Goal: Information Seeking & Learning: Learn about a topic

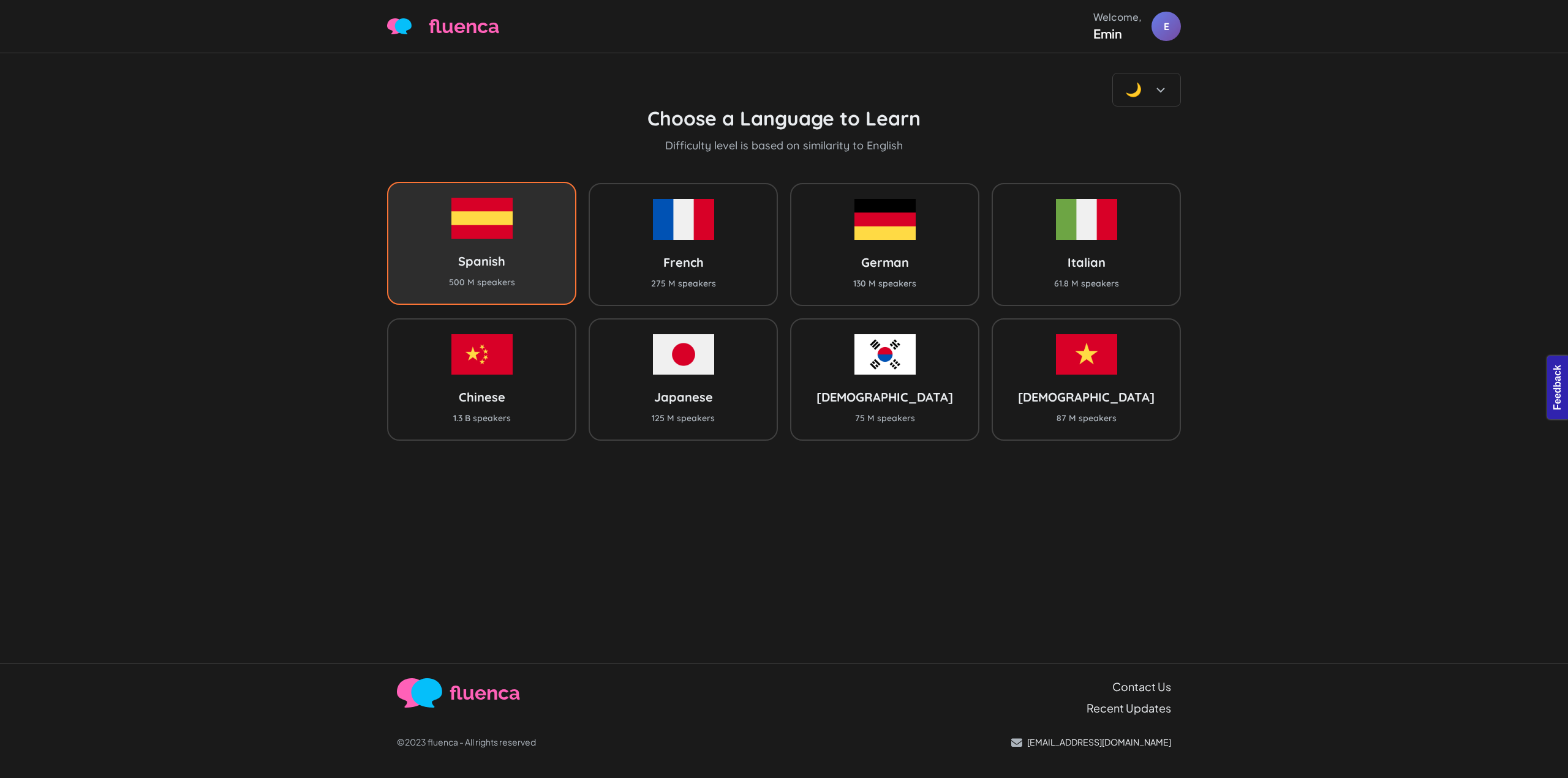
click at [506, 218] on img at bounding box center [482, 218] width 62 height 40
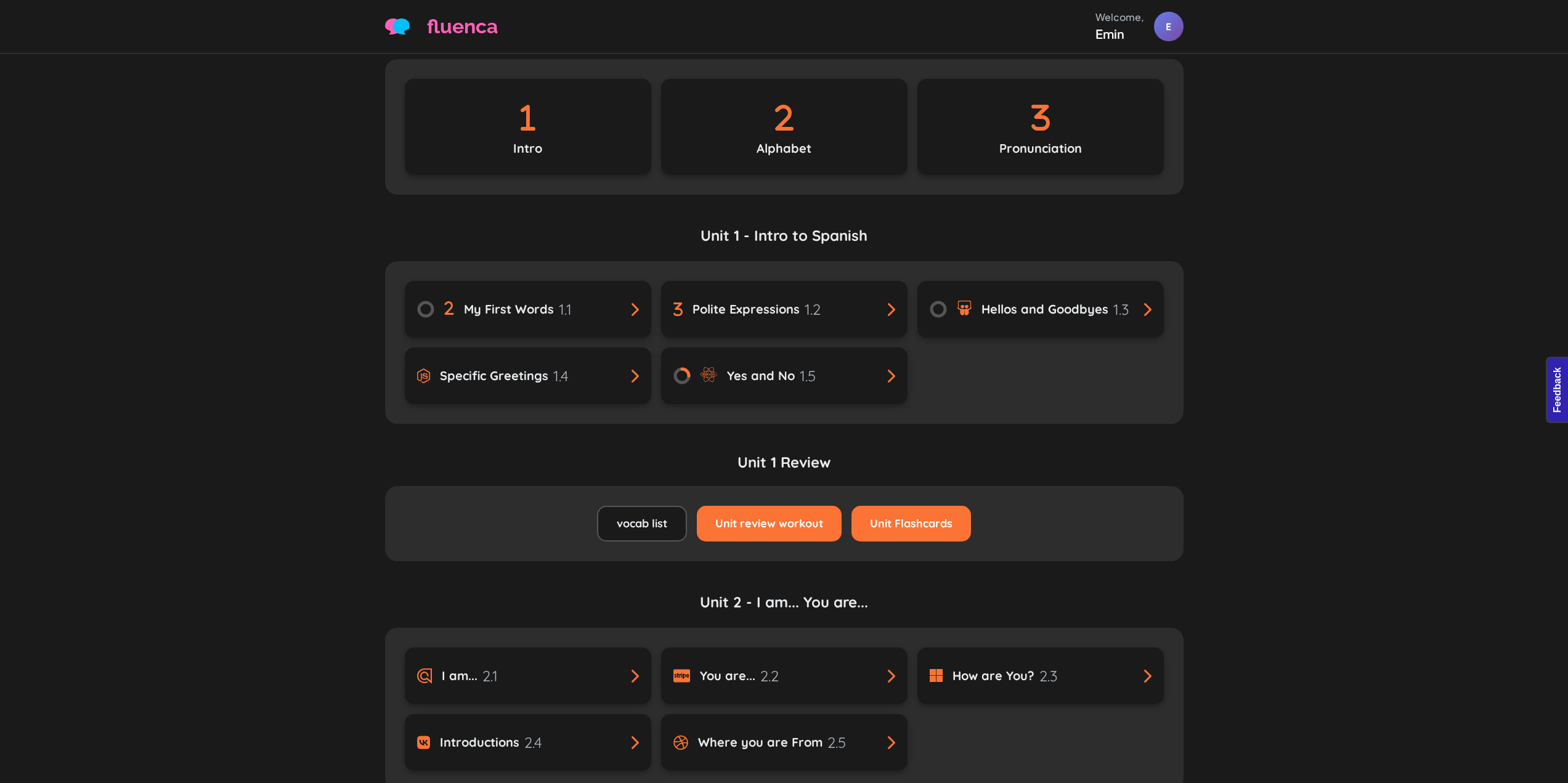
scroll to position [247, 0]
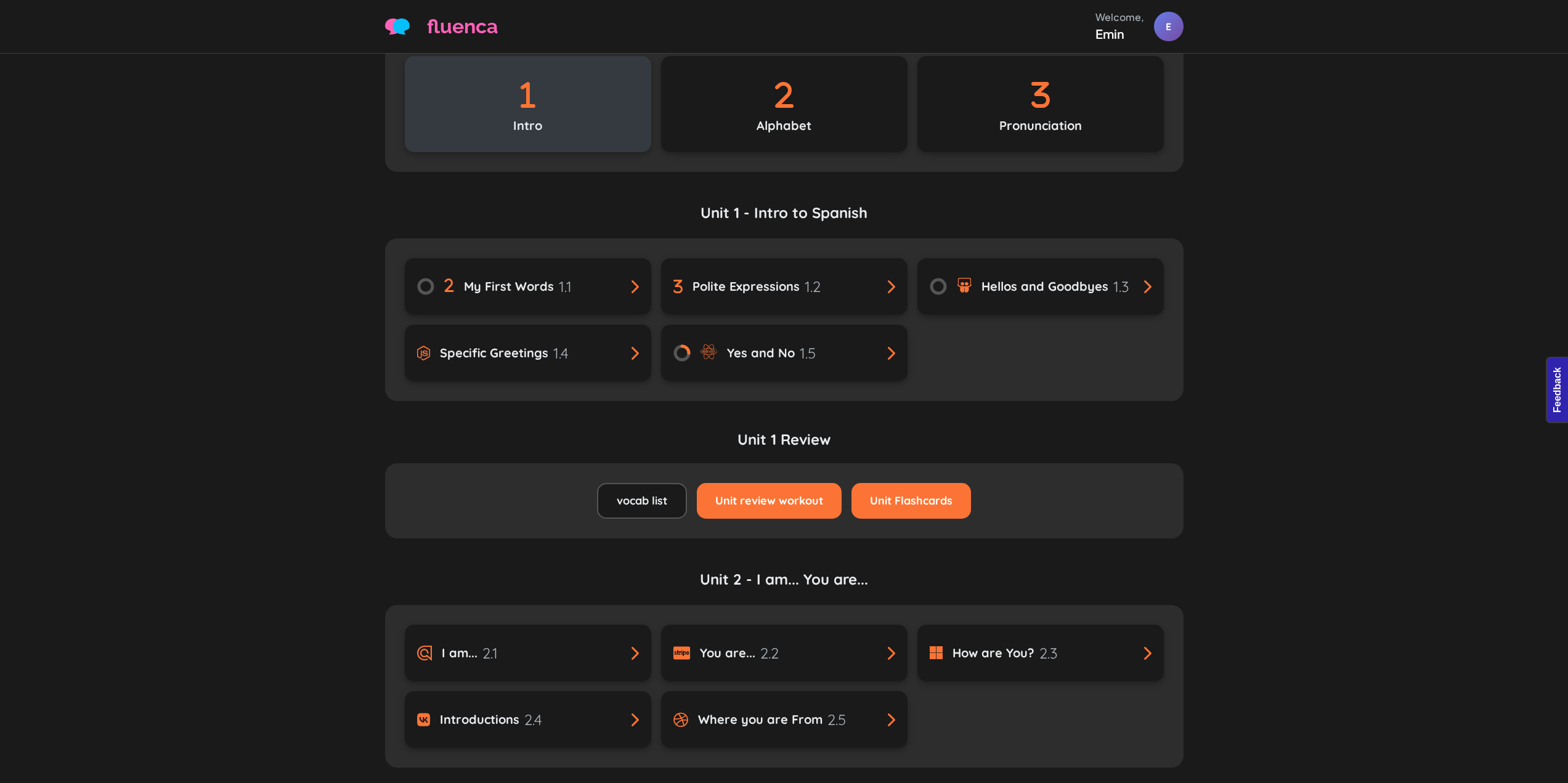
click at [629, 126] on div "Intro" at bounding box center [528, 104] width 247 height 96
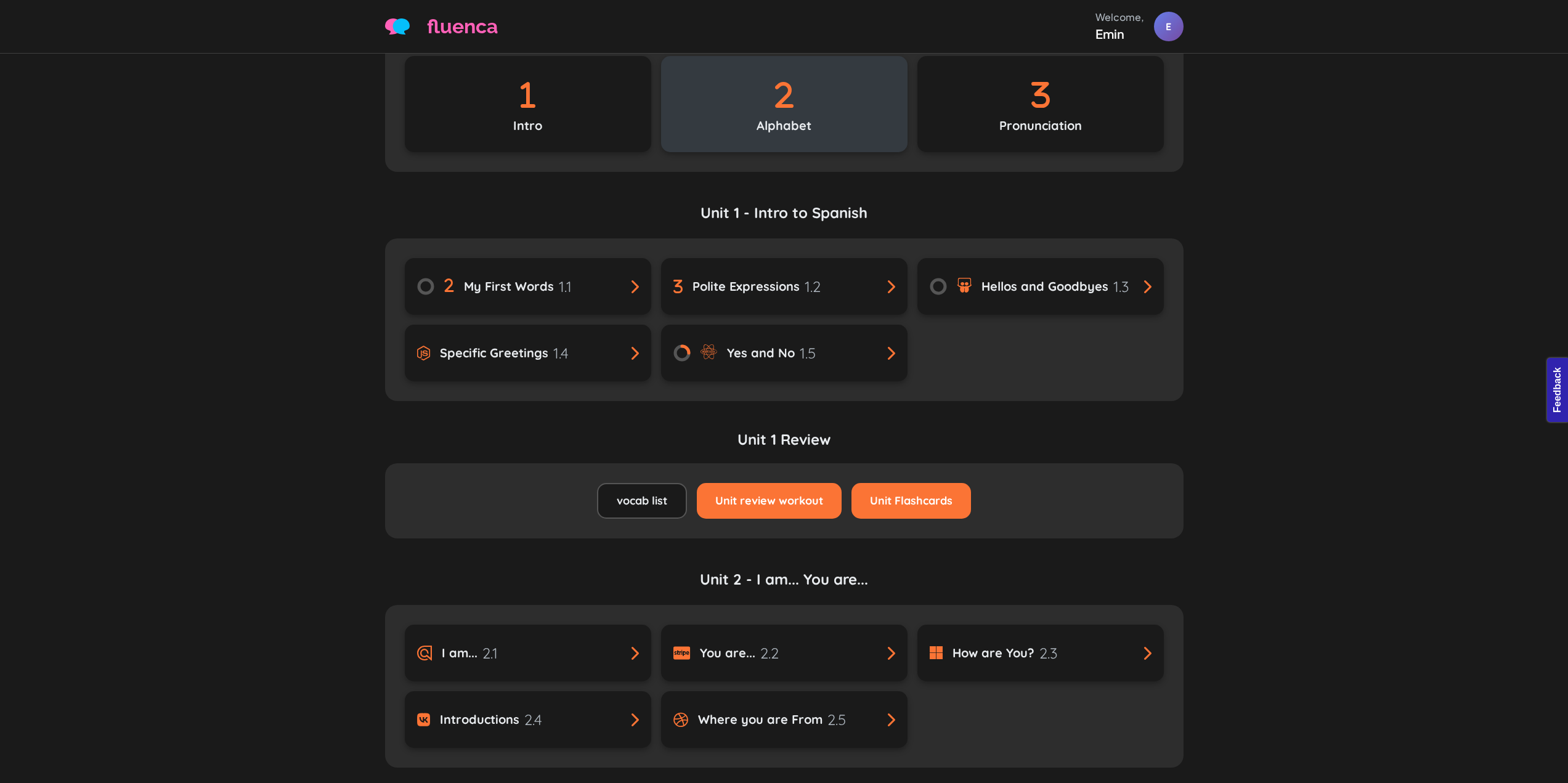
click at [759, 90] on icon at bounding box center [784, 95] width 54 height 43
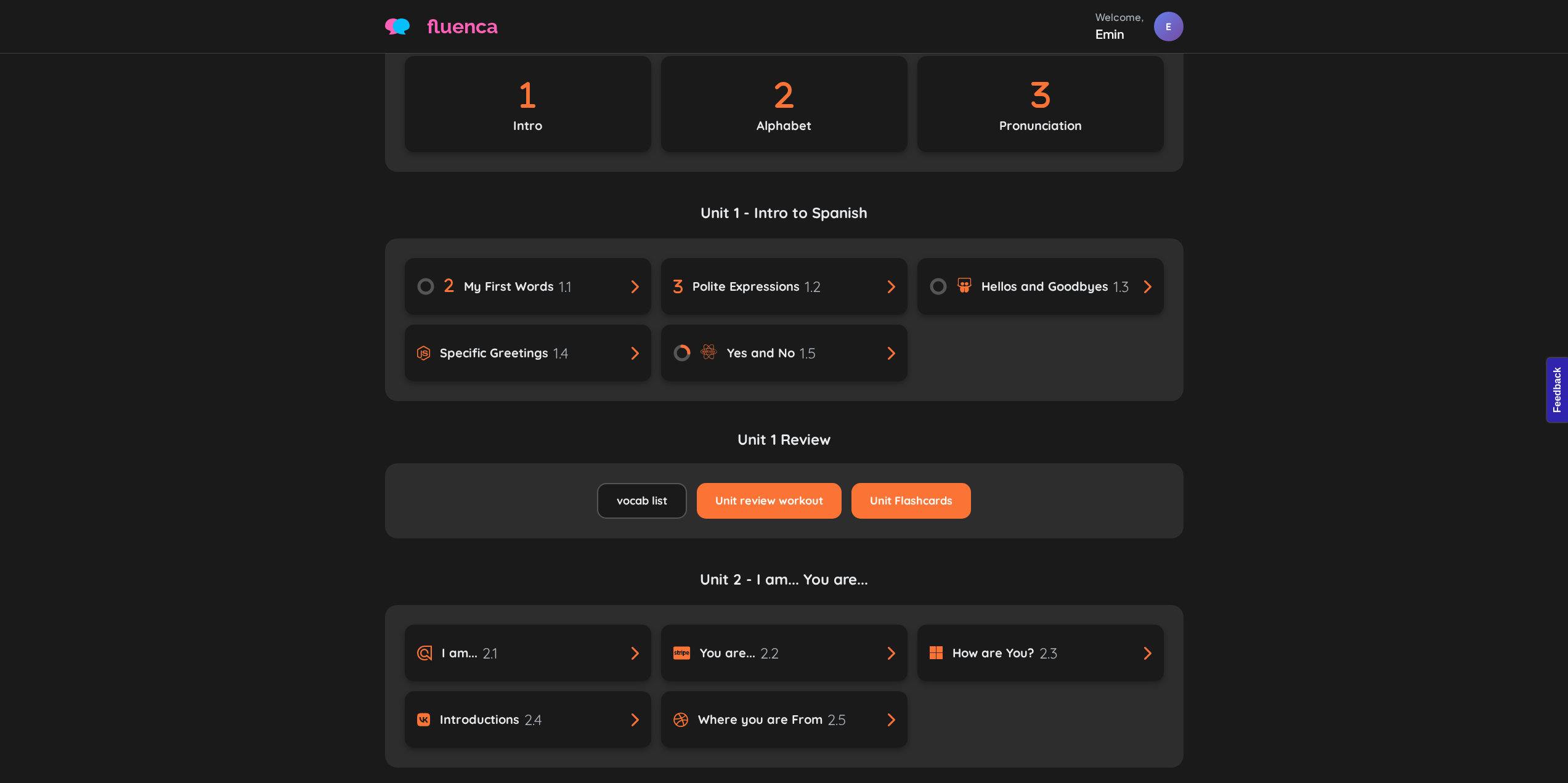
click at [1015, 124] on p "Pronunciation" at bounding box center [1041, 126] width 82 height 18
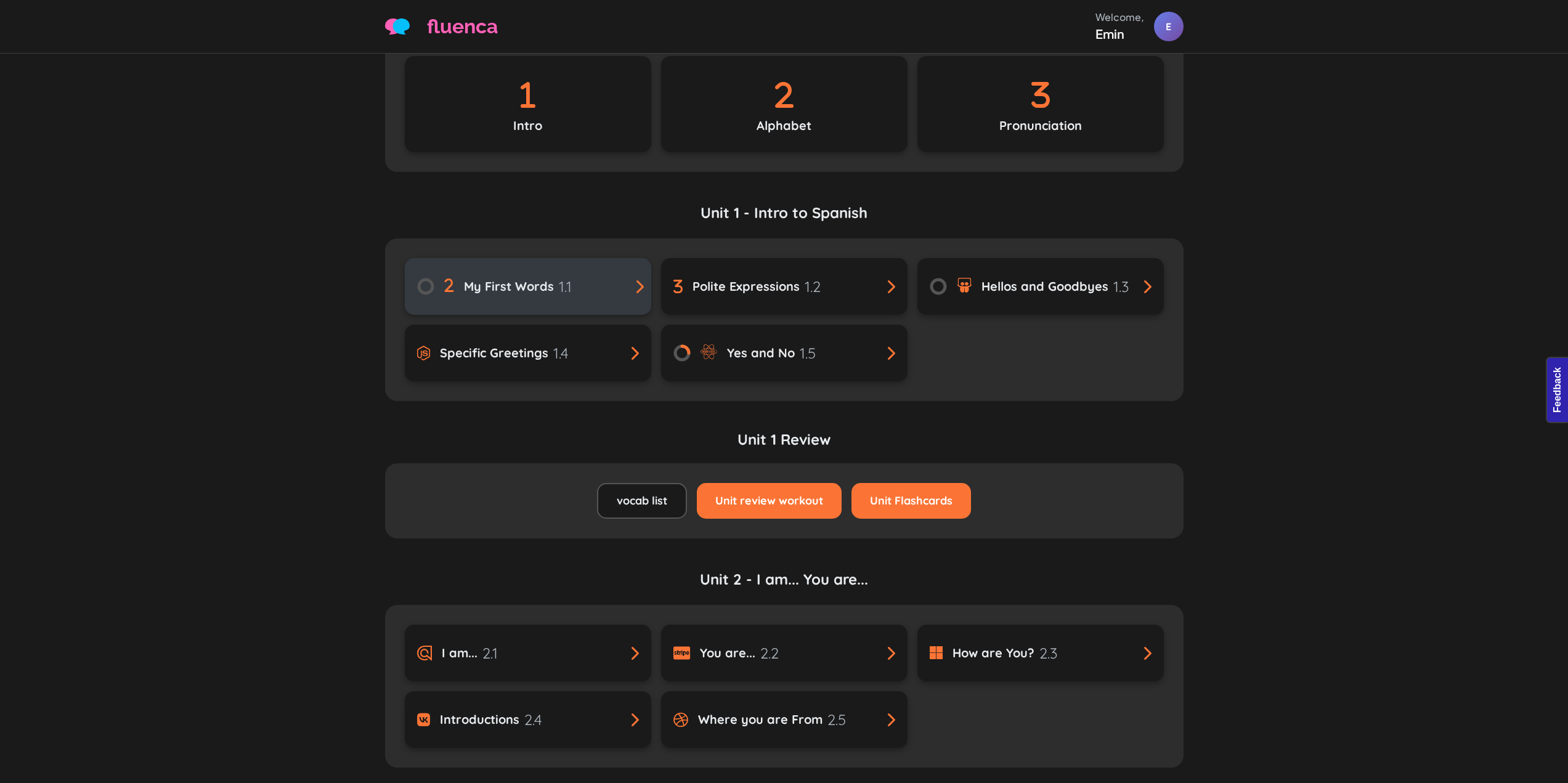
click at [548, 295] on span "My First Words" at bounding box center [509, 287] width 90 height 18
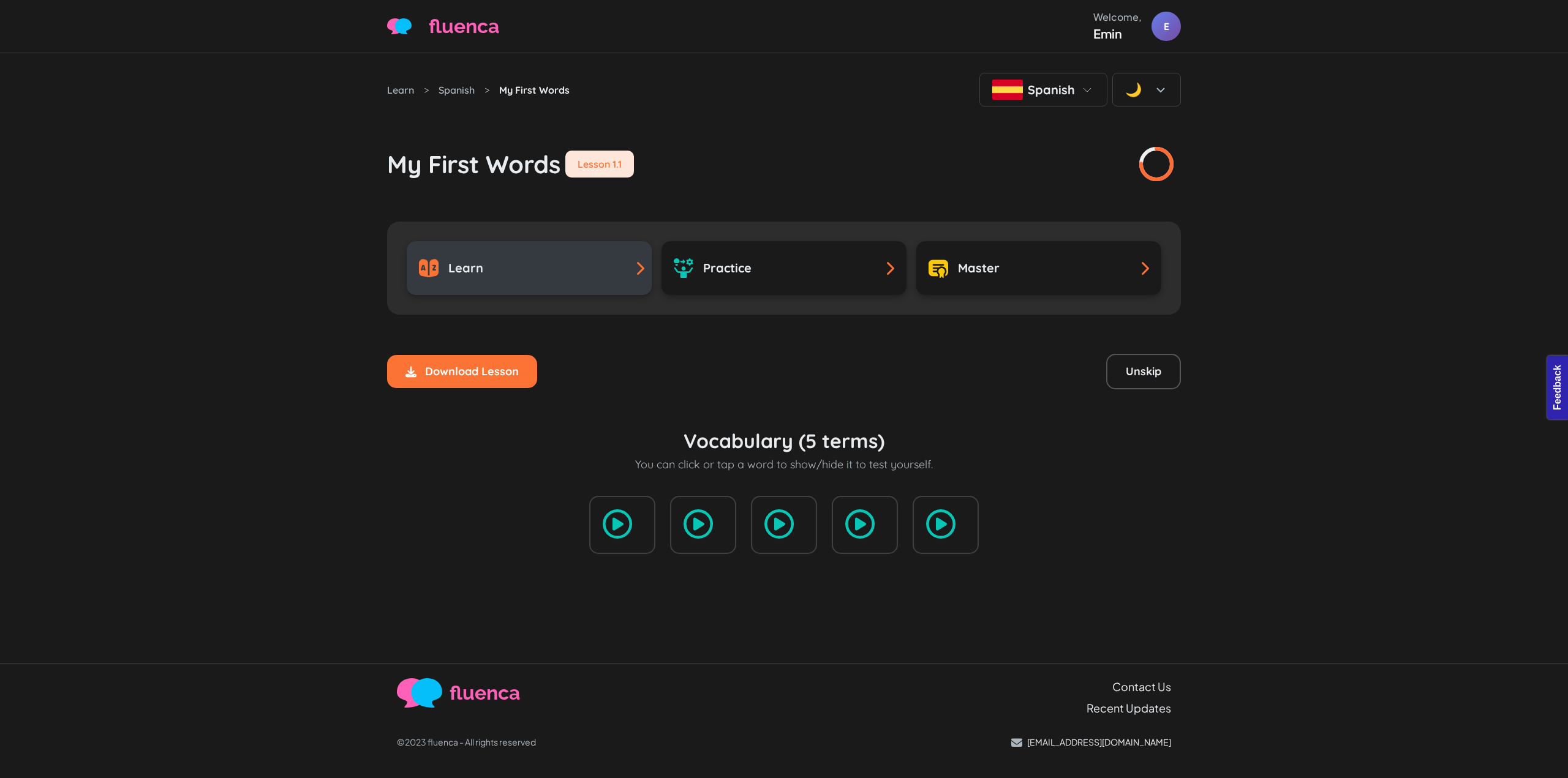
click at [584, 250] on link "Learn" at bounding box center [529, 268] width 245 height 54
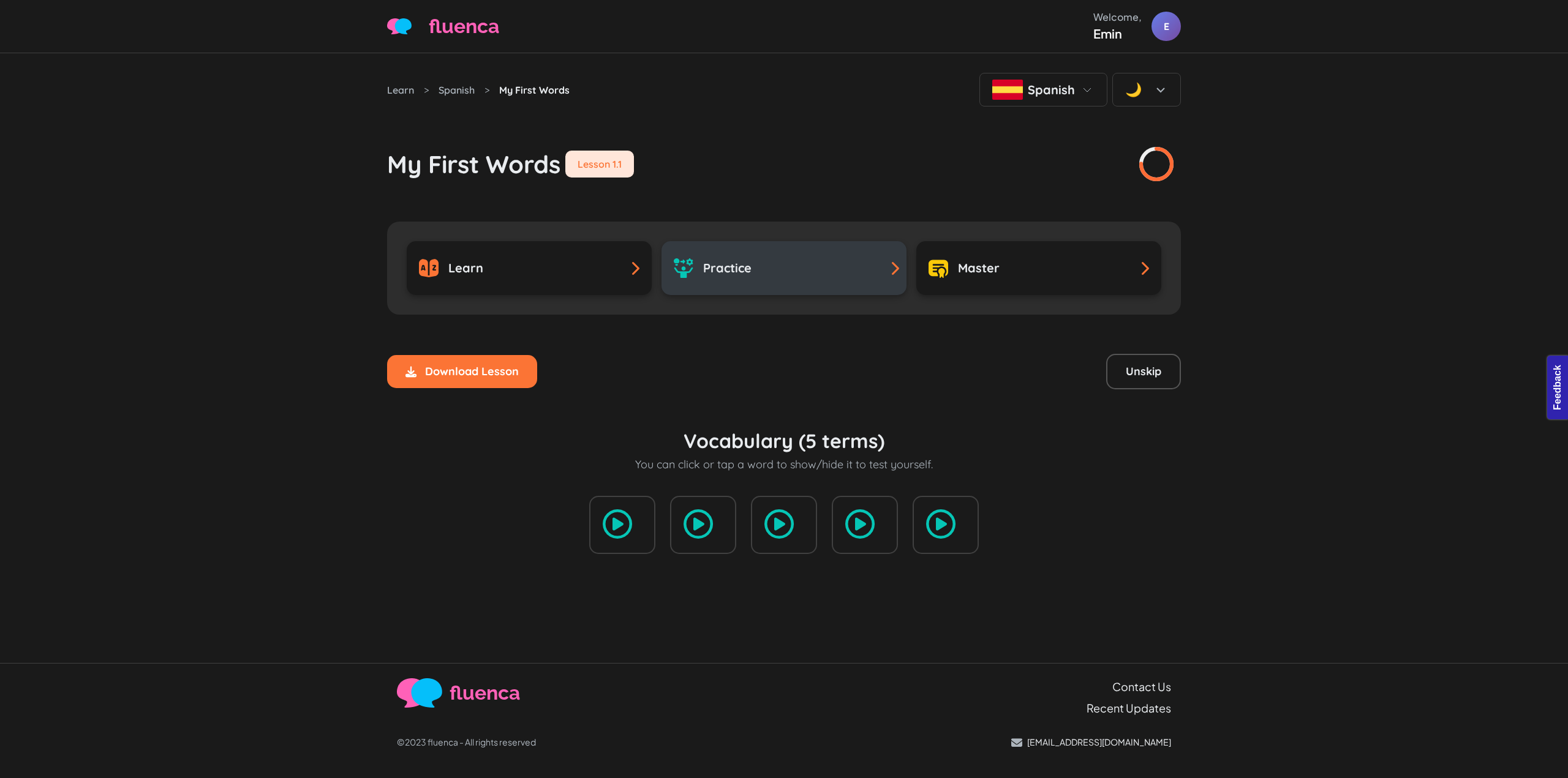
click at [737, 269] on h3 "Practice" at bounding box center [727, 268] width 48 height 15
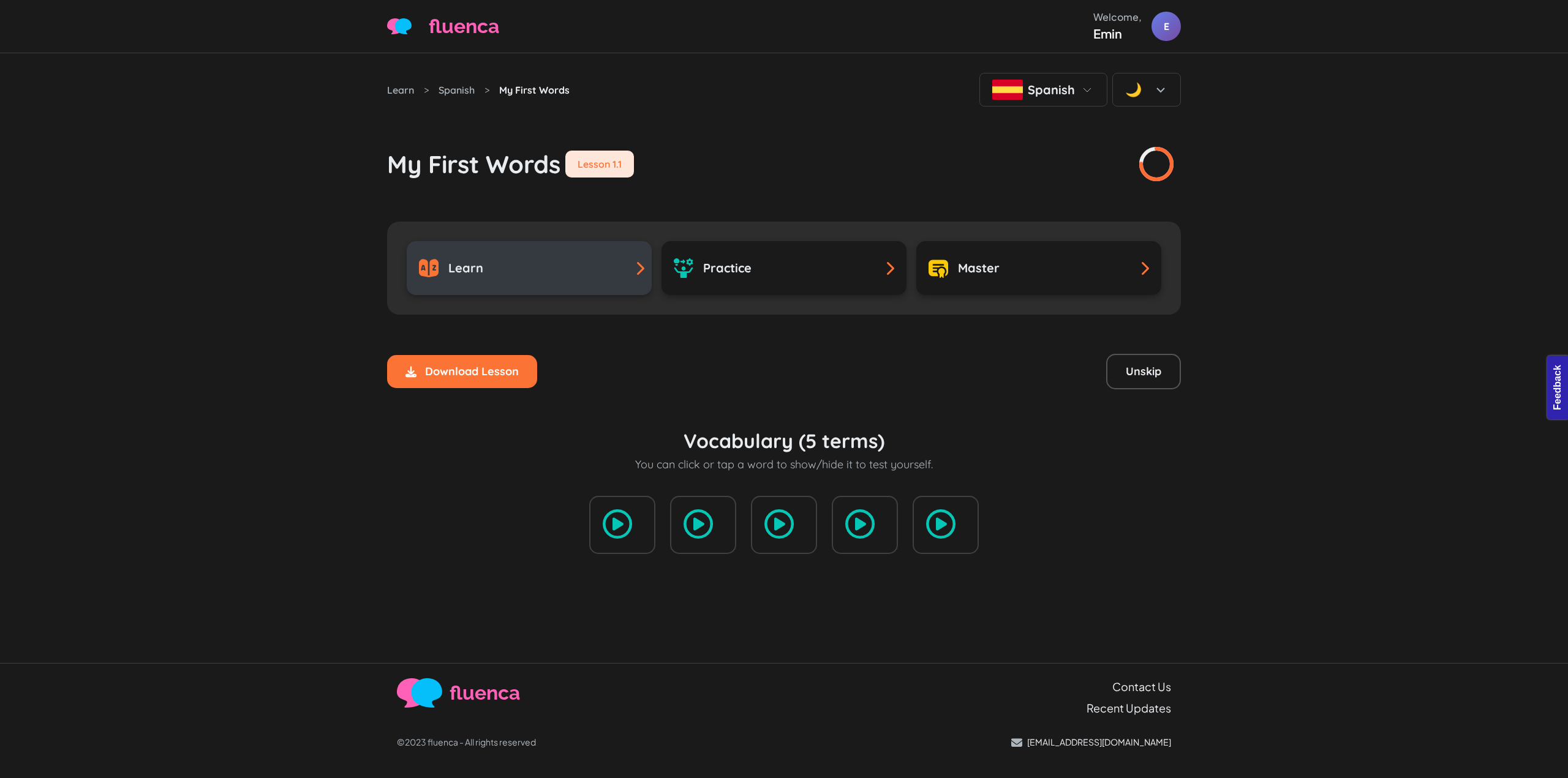
click at [590, 271] on div "Learn" at bounding box center [530, 269] width 221 height 20
click at [555, 268] on div "Learn" at bounding box center [530, 269] width 221 height 20
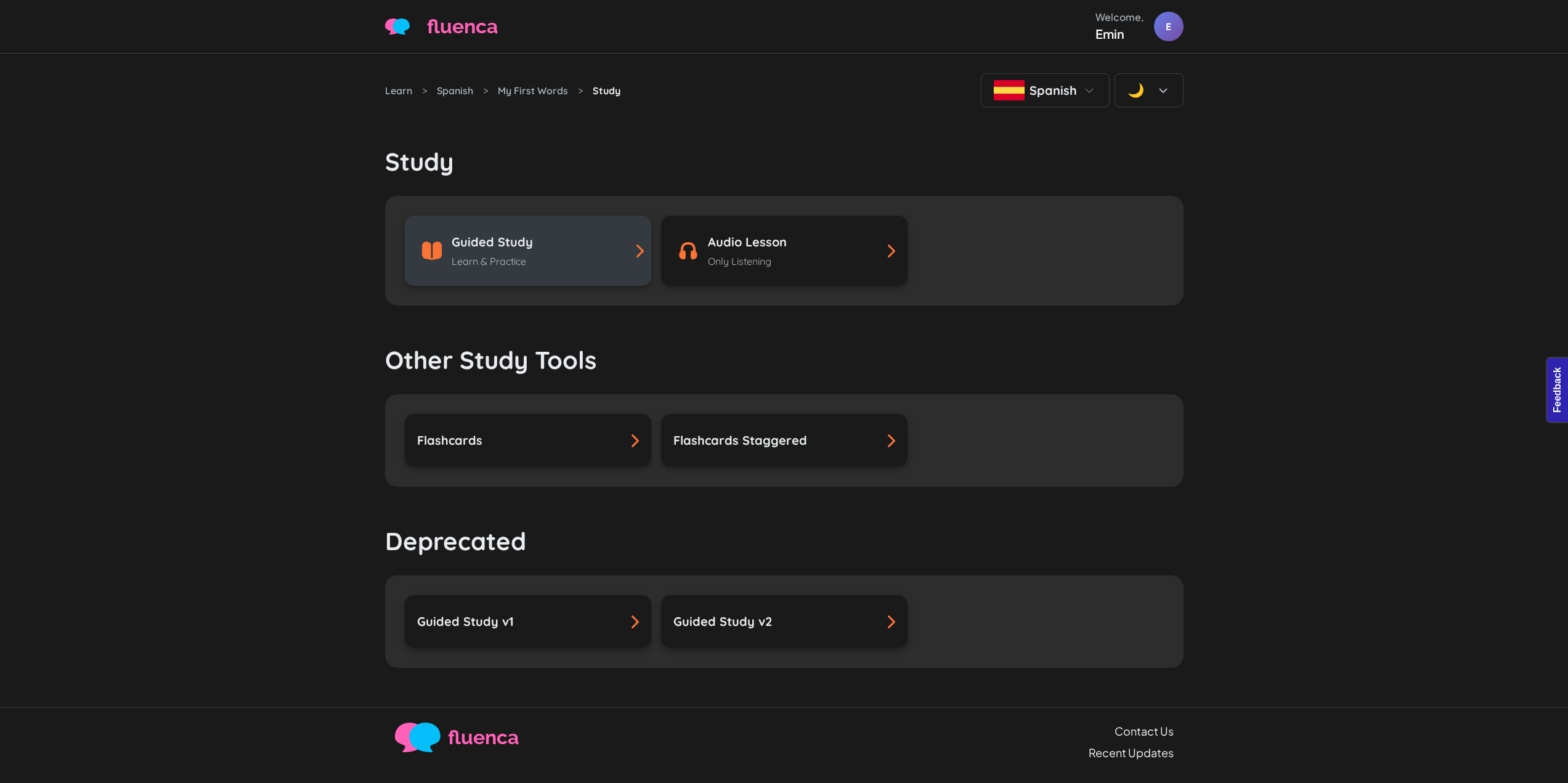
click at [594, 278] on link "Guided Study Learn & Practice" at bounding box center [528, 250] width 247 height 70
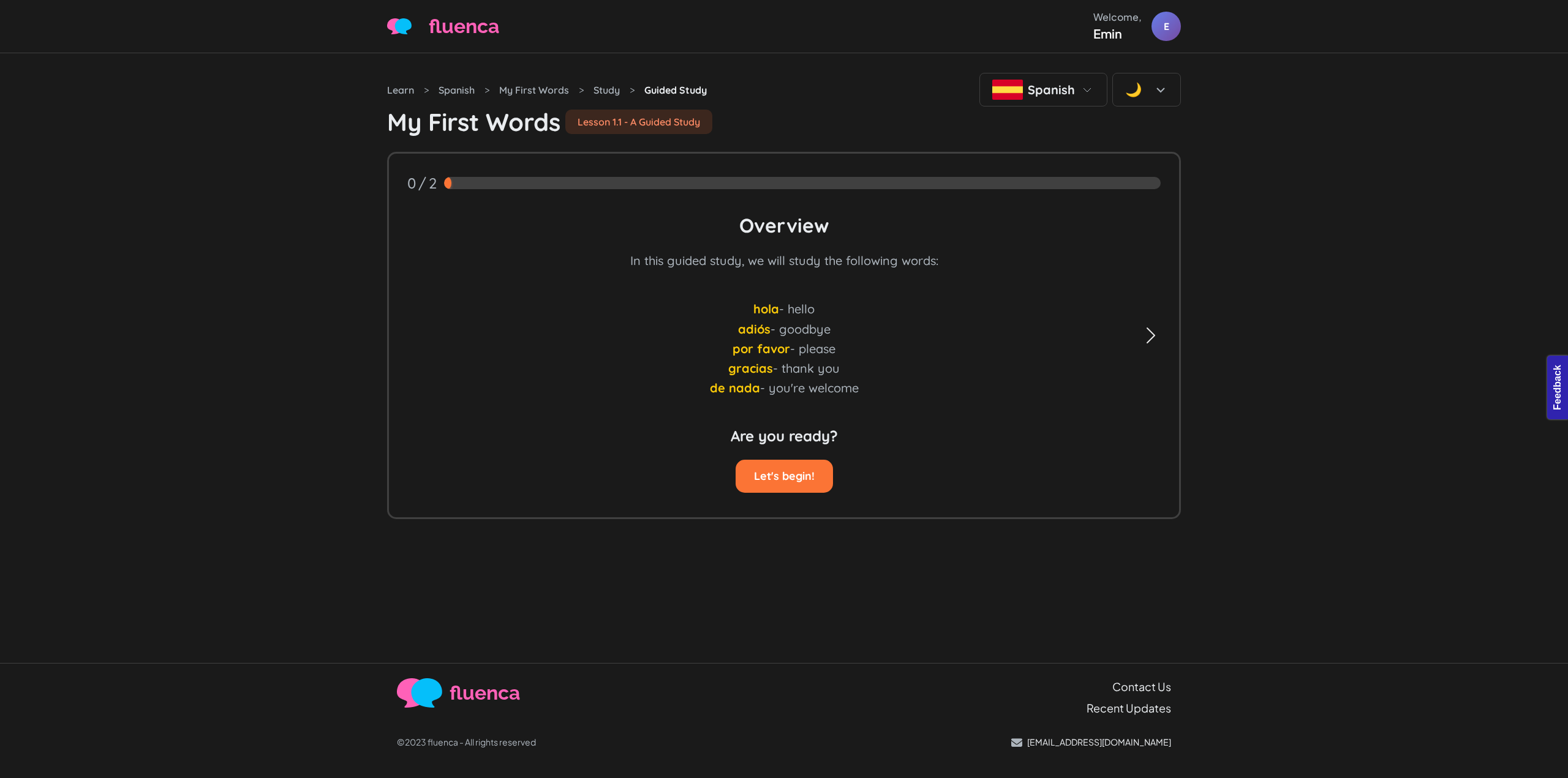
click at [1147, 324] on button "Next" at bounding box center [1151, 336] width 20 height 364
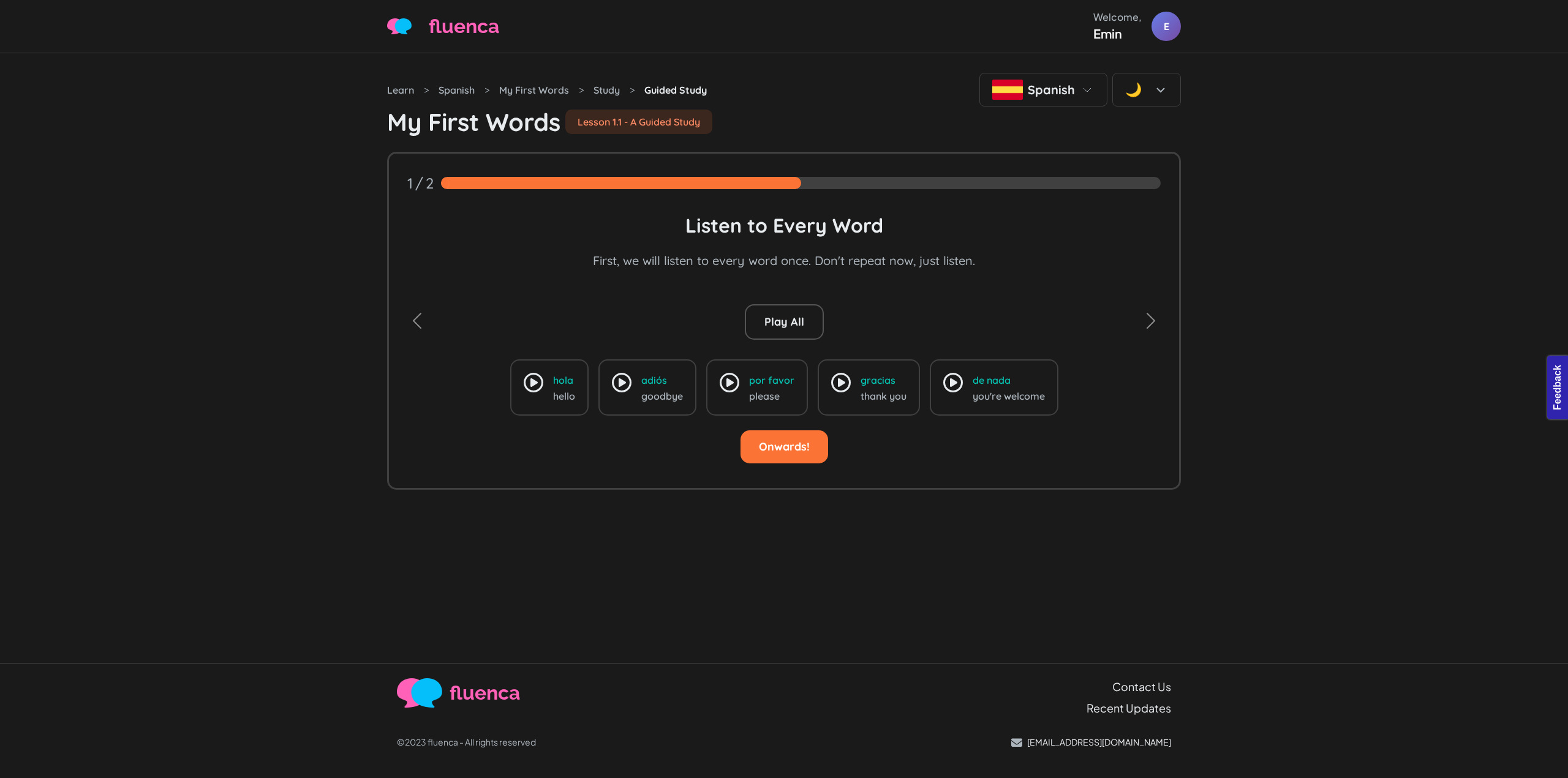
click at [612, 388] on icon at bounding box center [622, 383] width 20 height 20
click at [785, 375] on link "por favor" at bounding box center [772, 380] width 45 height 15
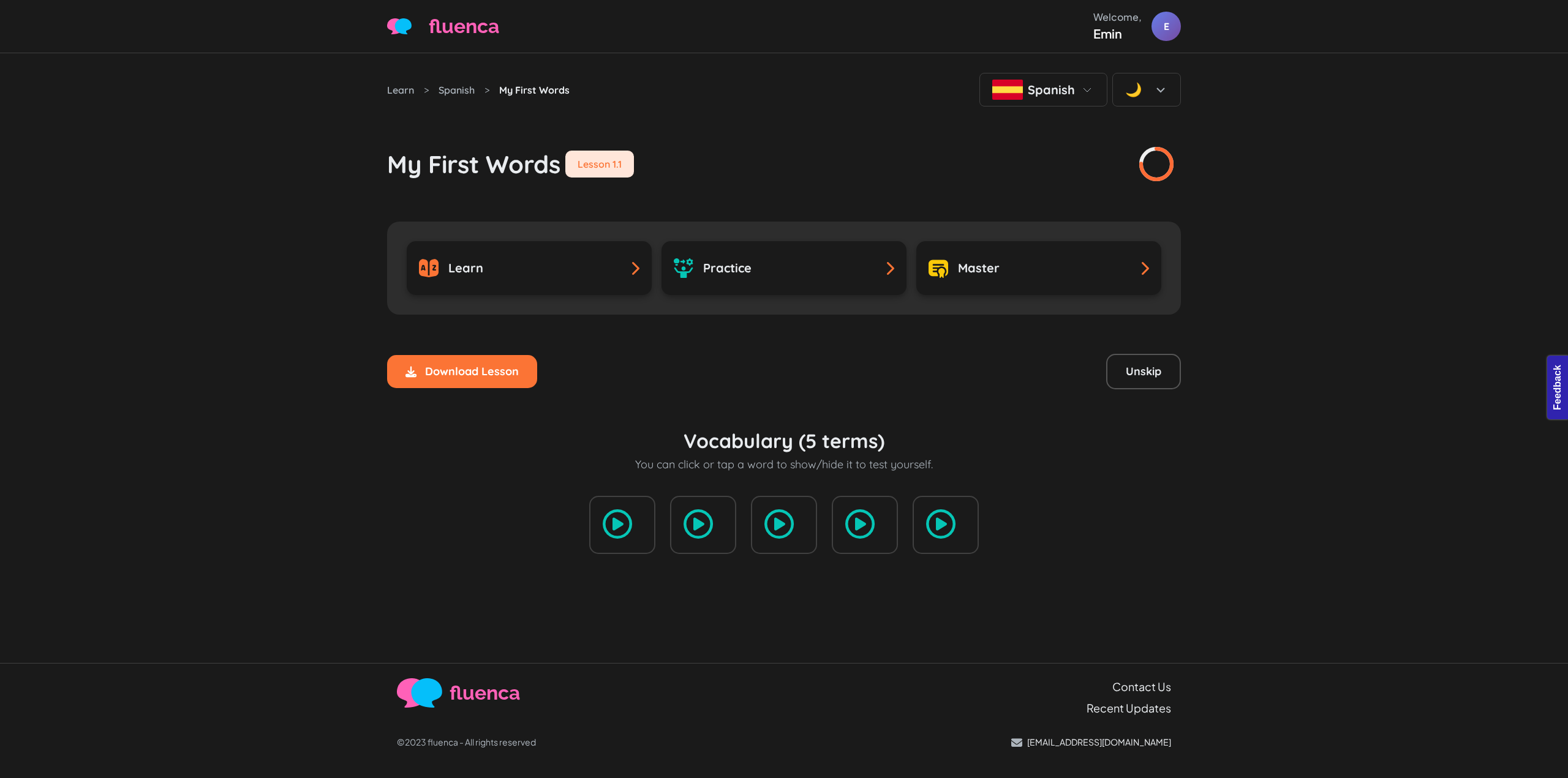
drag, startPoint x: 0, startPoint y: 0, endPoint x: 874, endPoint y: 188, distance: 894.0
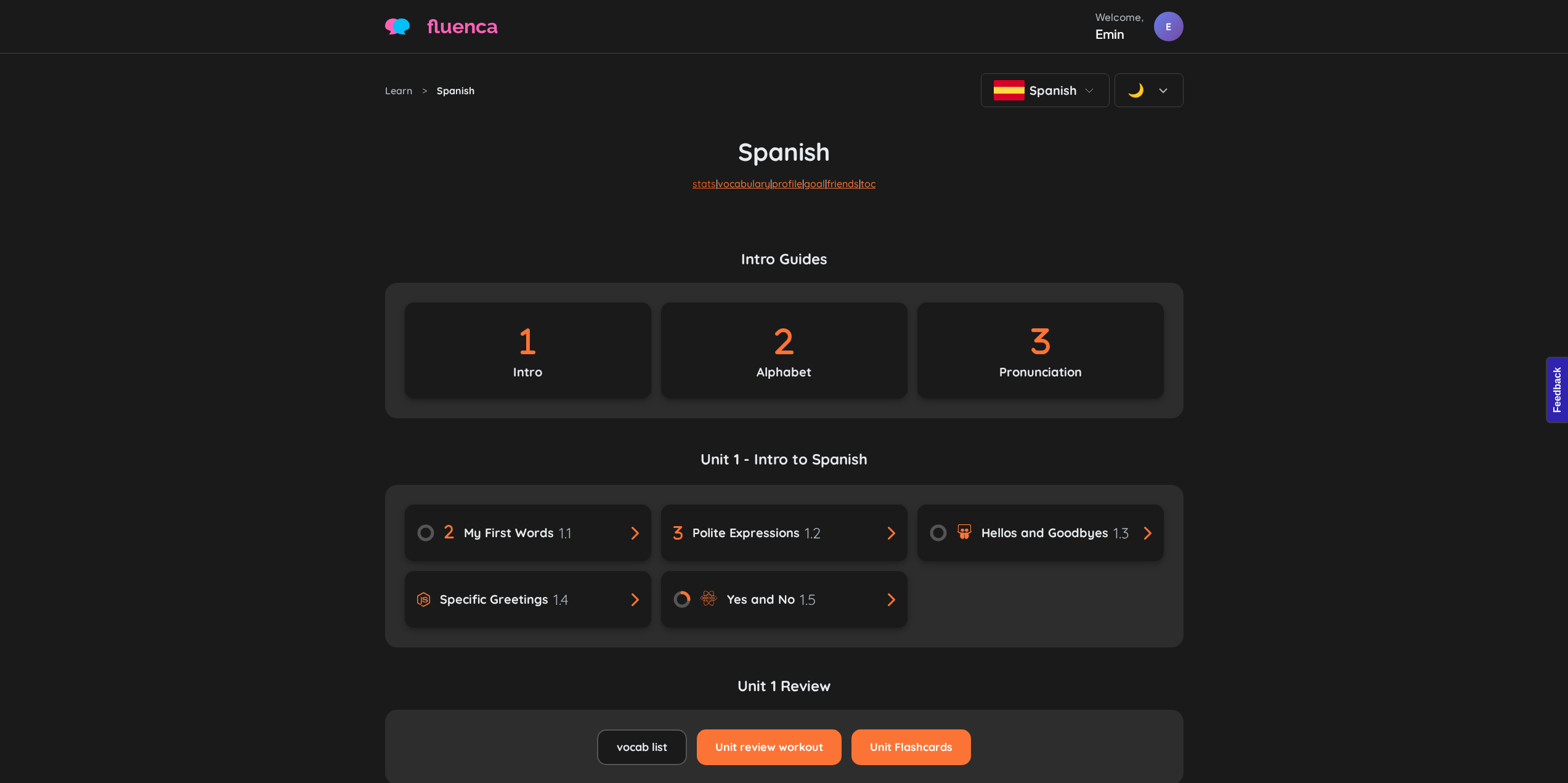
click at [693, 182] on link "stats" at bounding box center [704, 183] width 23 height 12
click at [745, 179] on link "vocabulary" at bounding box center [745, 183] width 53 height 12
click at [793, 185] on link "profile" at bounding box center [787, 183] width 30 height 12
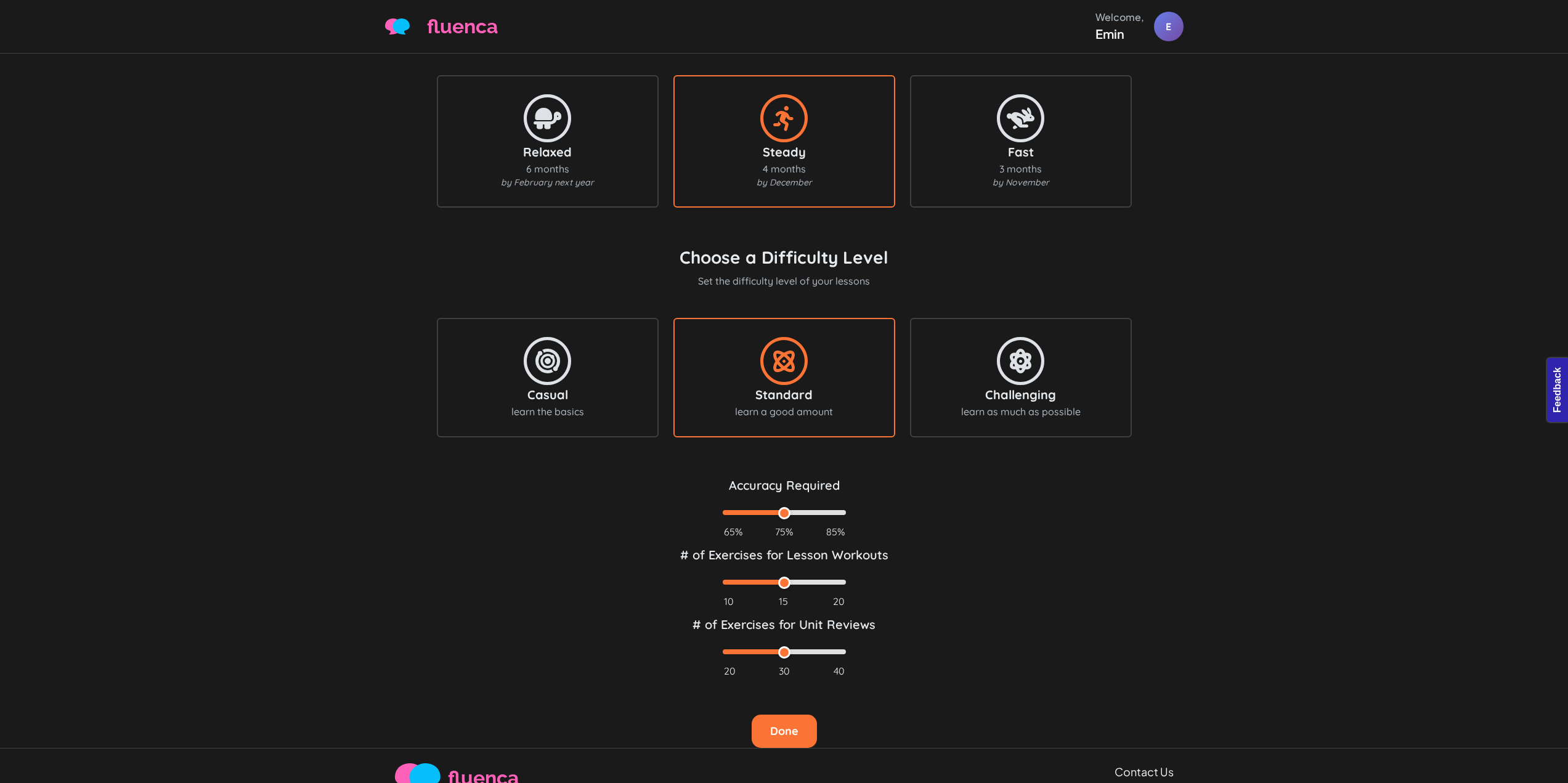
scroll to position [370, 0]
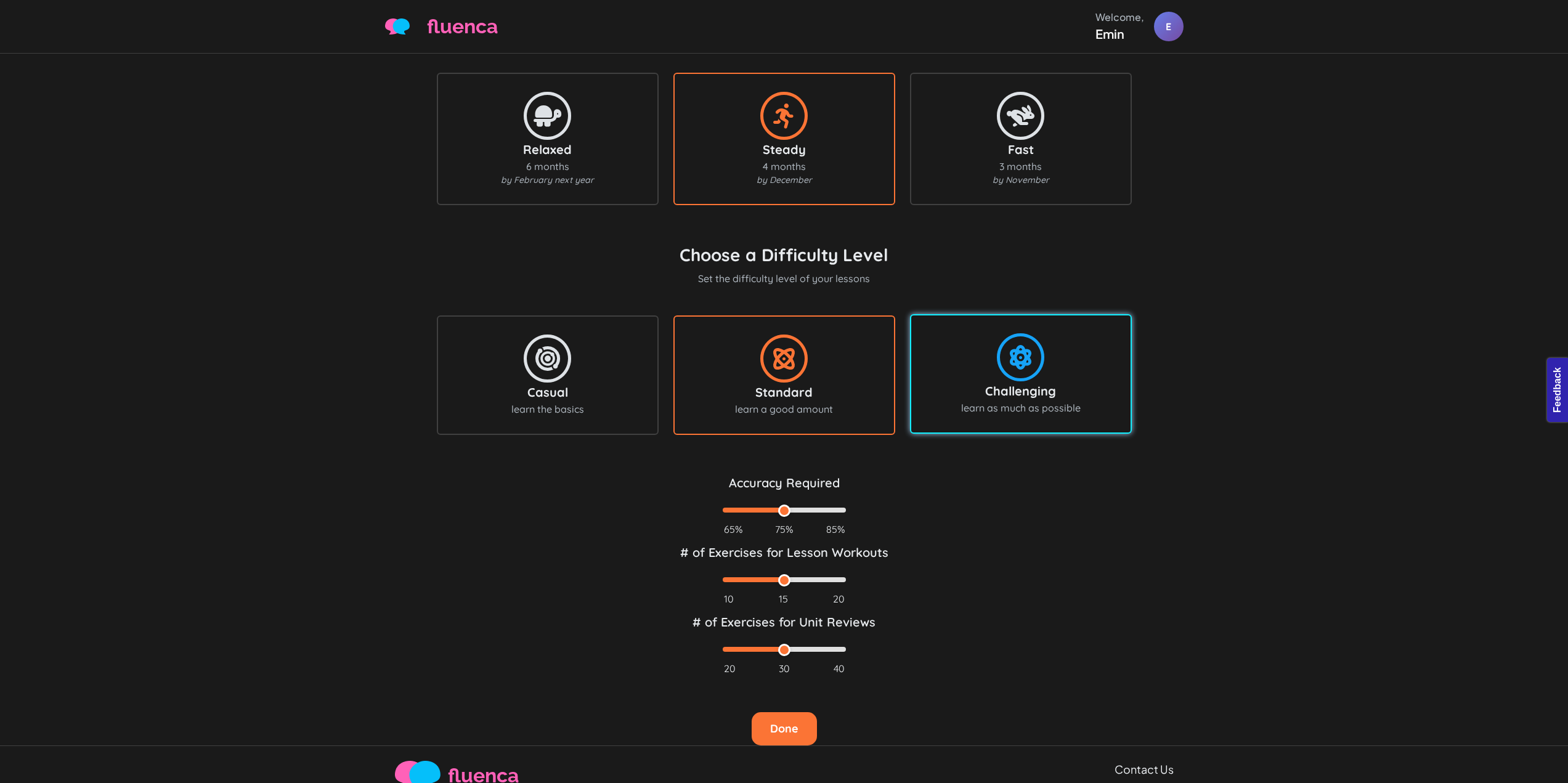
click at [1065, 375] on div "Challenging learn as much as possible" at bounding box center [1021, 374] width 195 height 82
type input "85"
type input "20"
type input "40"
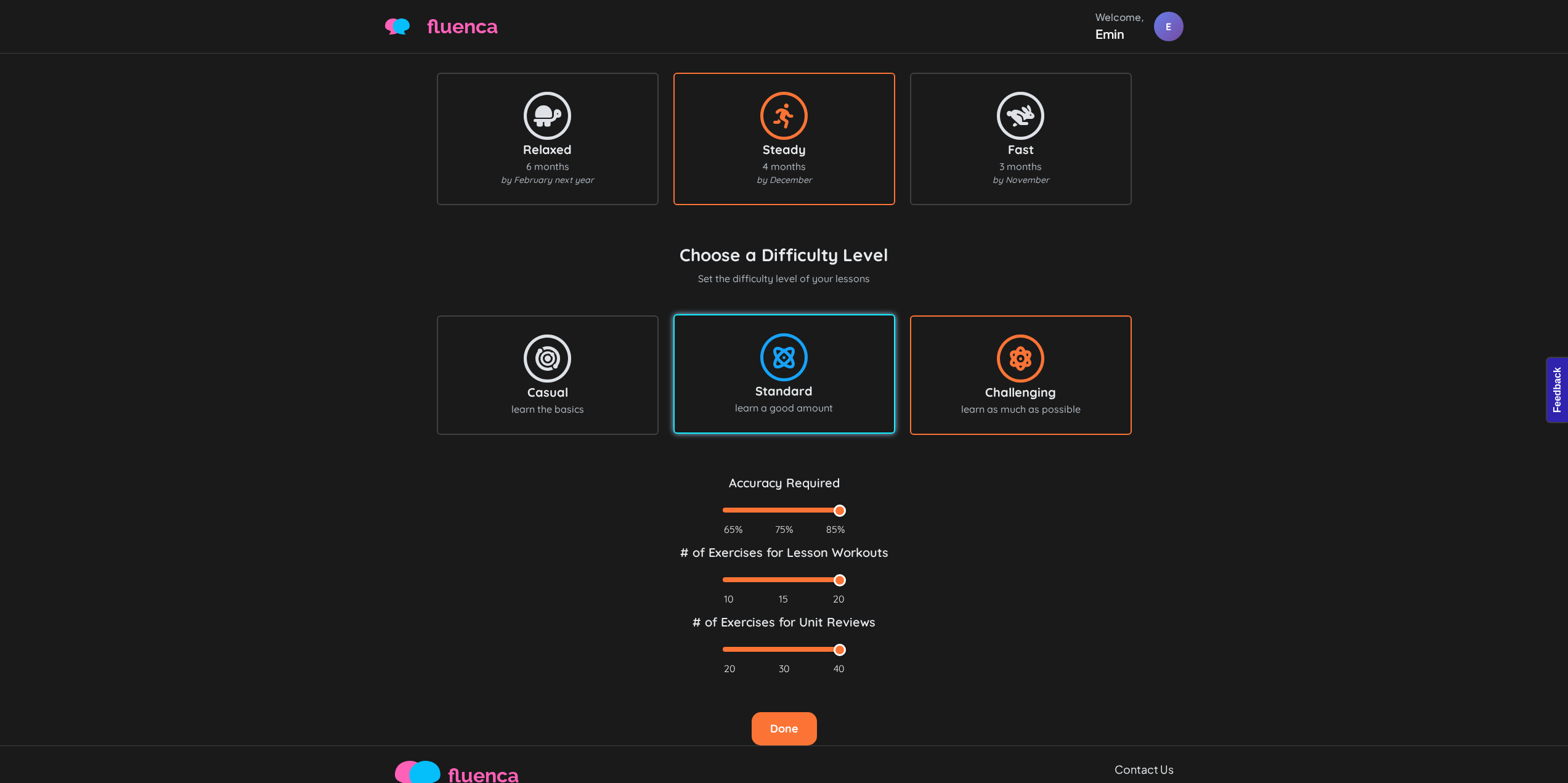
click at [703, 372] on div "Standard learn a good amount" at bounding box center [784, 374] width 195 height 82
type input "75"
type input "15"
type input "30"
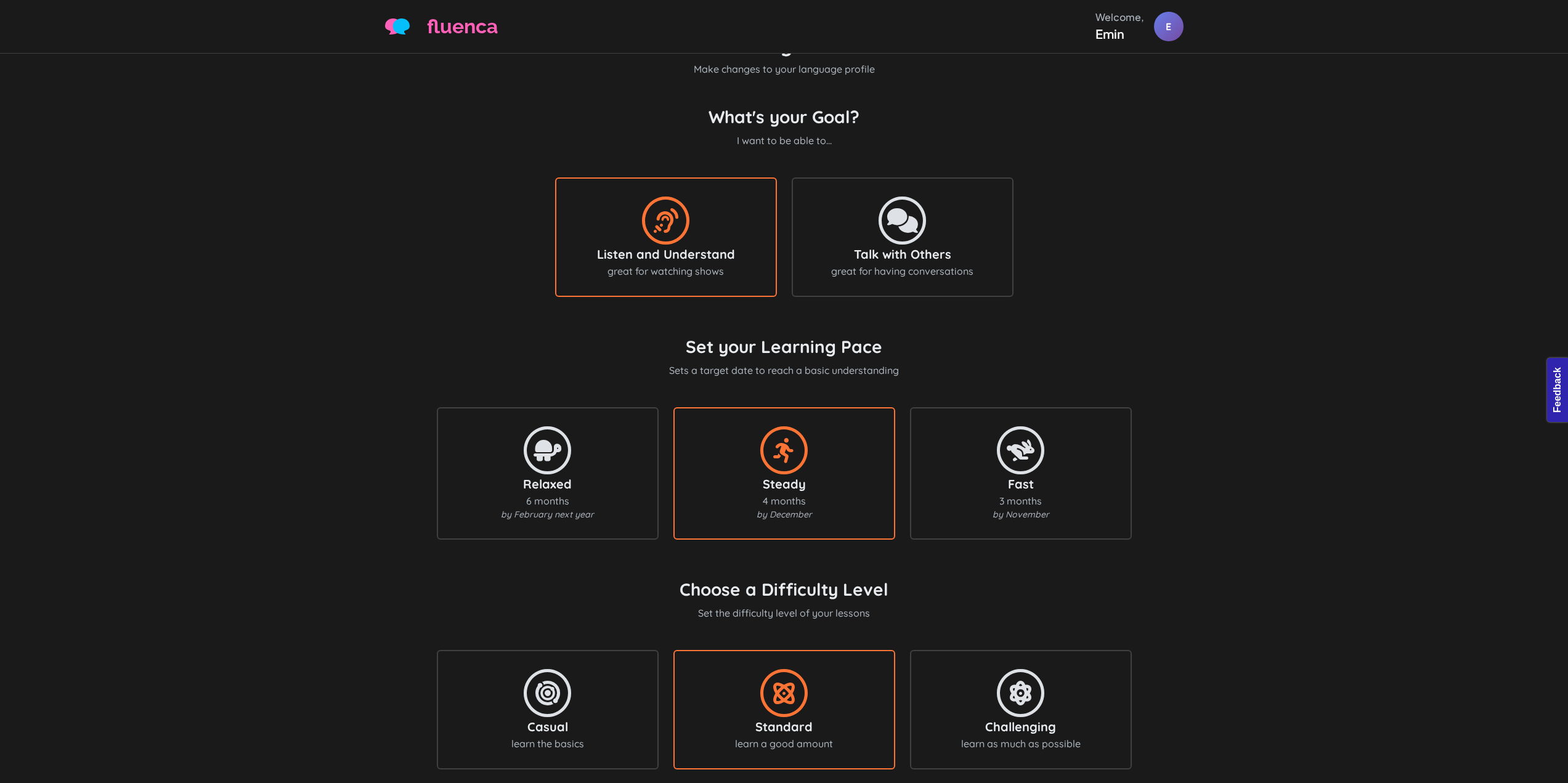
scroll to position [0, 0]
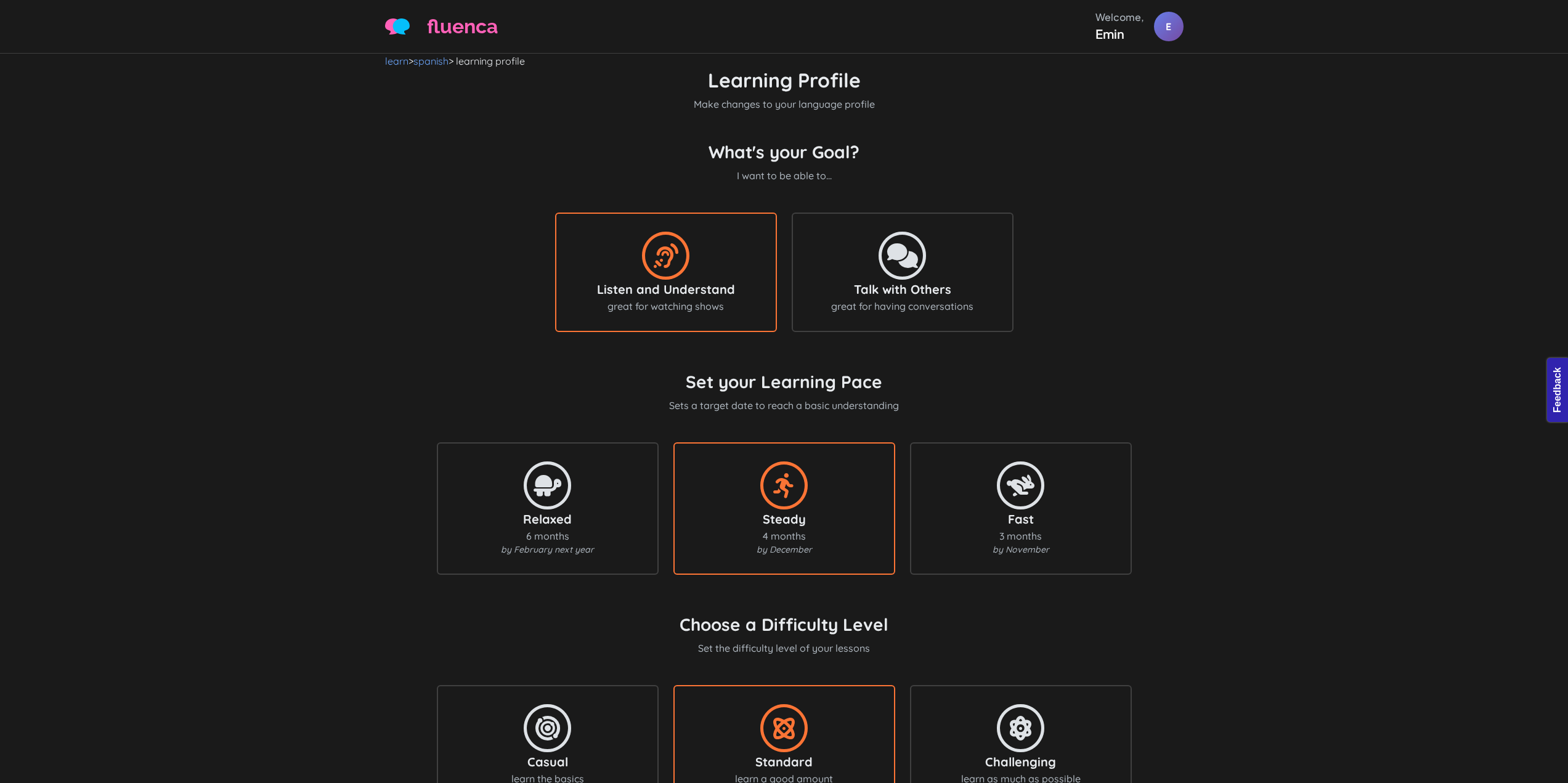
click at [303, 260] on div "Learning Profile Make changes to your language profile What's your Goal? I want…" at bounding box center [784, 592] width 1568 height 1047
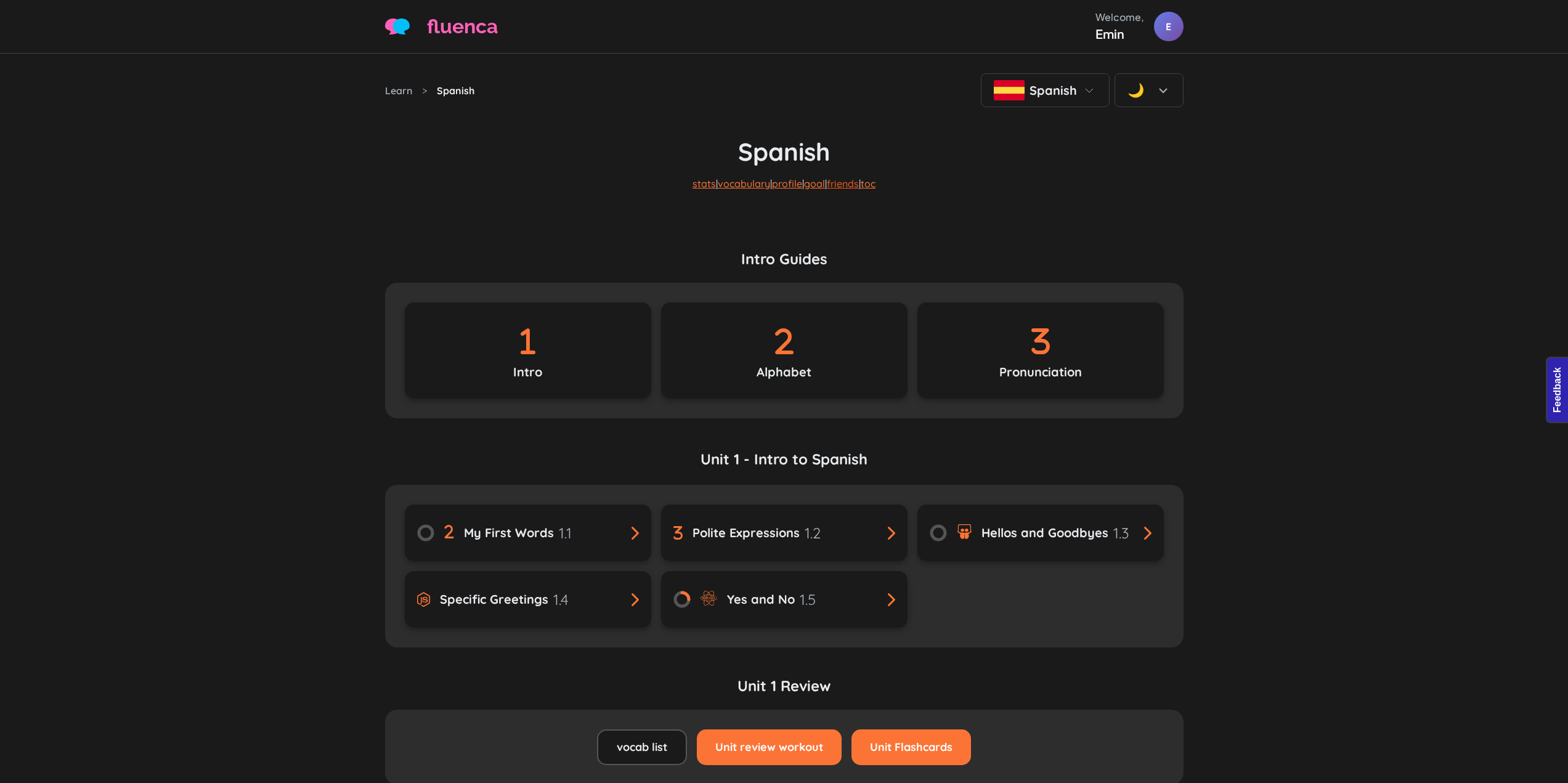
click at [850, 184] on link "friends" at bounding box center [843, 183] width 32 height 12
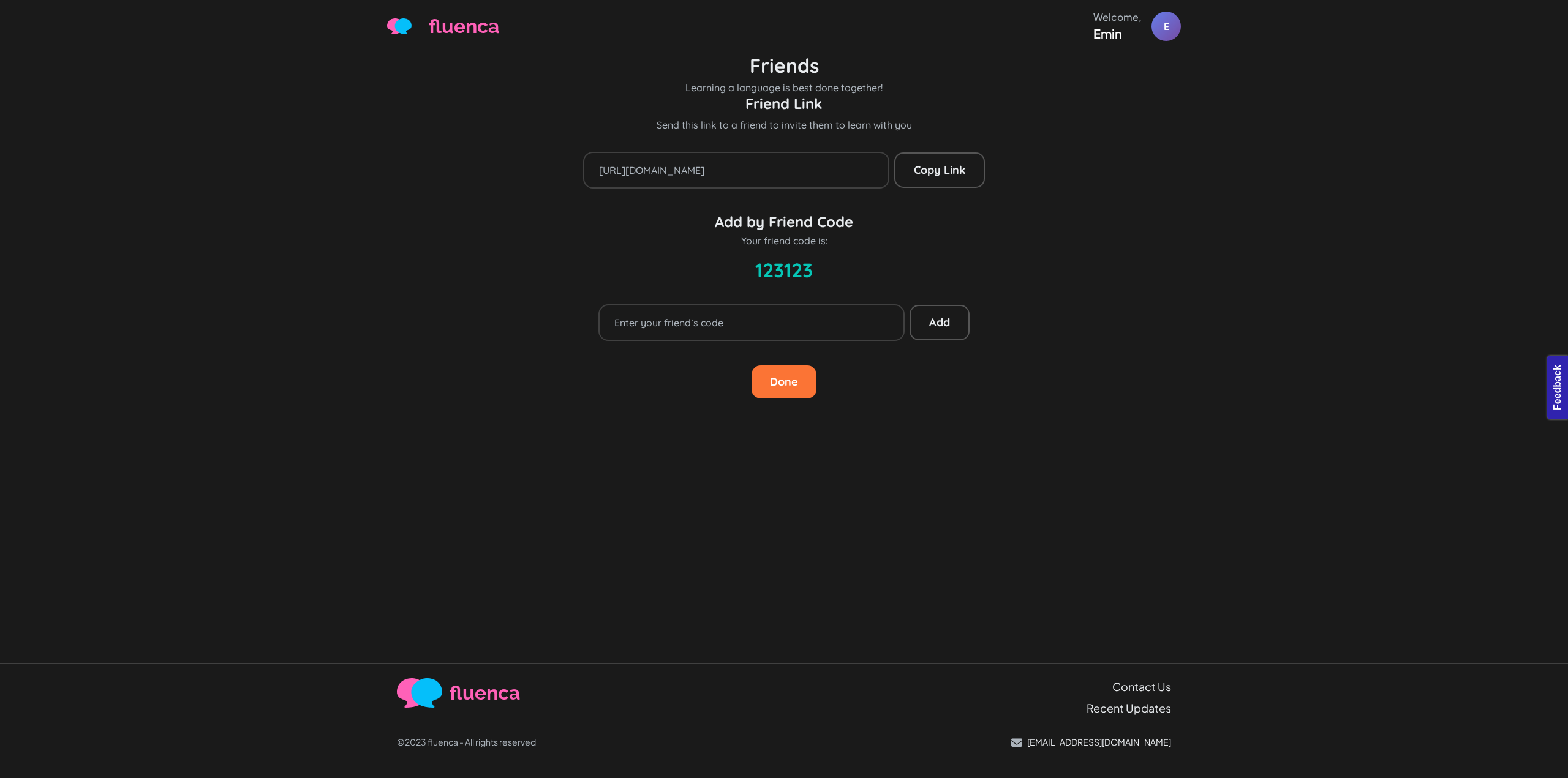
click at [609, 199] on div "Friend Link Send this link to a friend to invite them to learn with you [URL][D…" at bounding box center [784, 247] width 794 height 304
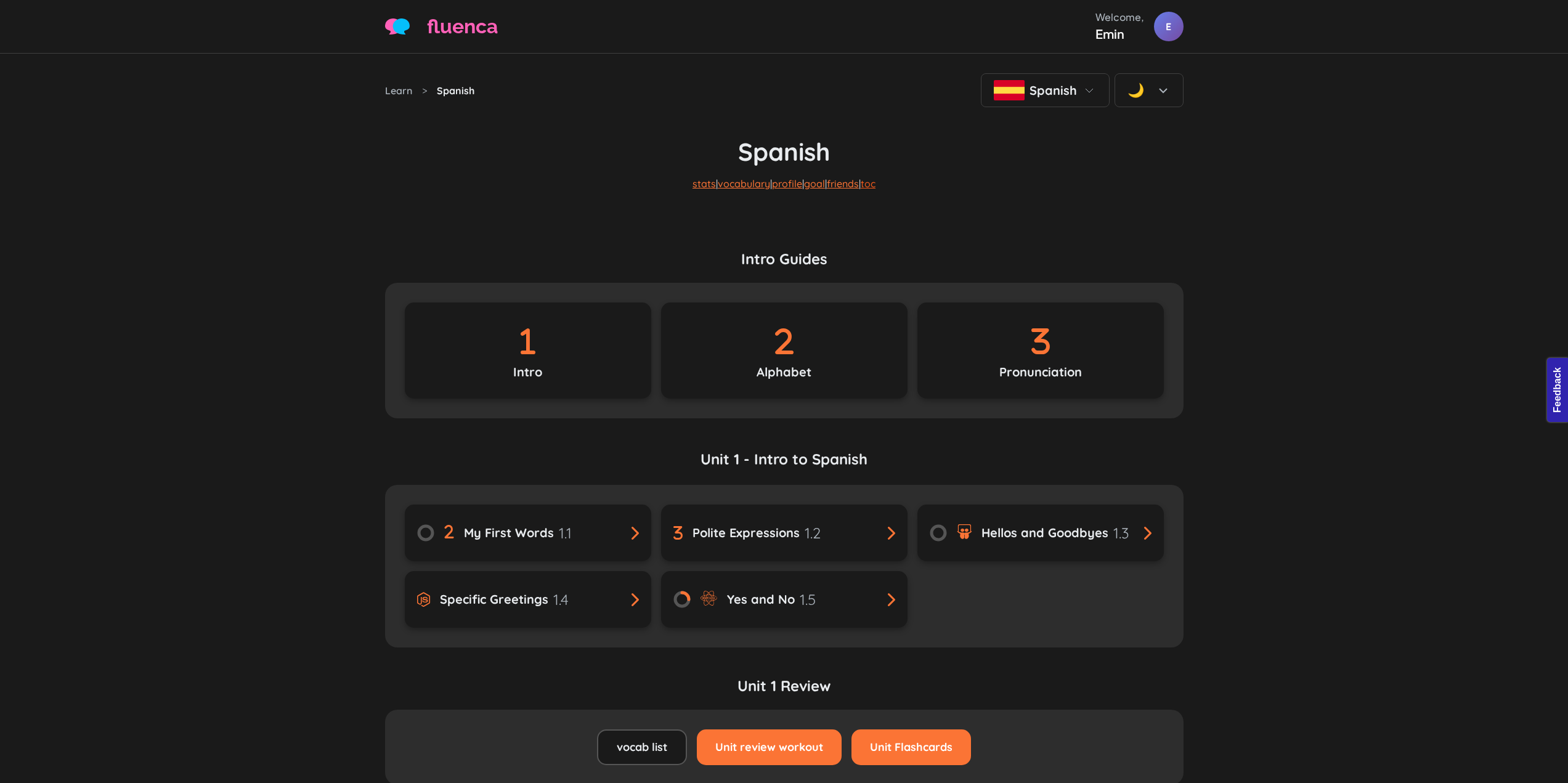
click at [875, 182] on link "toc" at bounding box center [868, 183] width 15 height 12
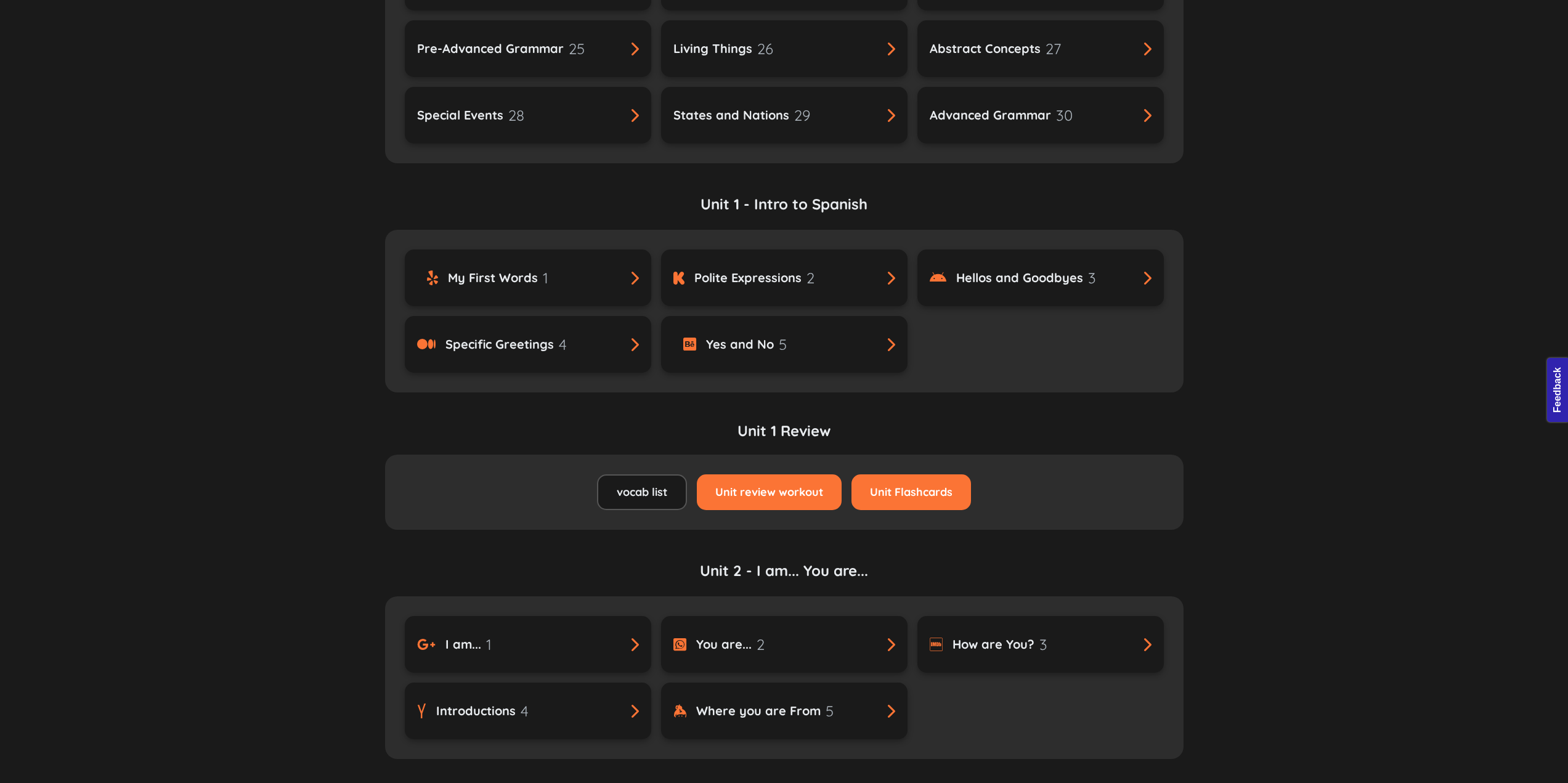
scroll to position [1109, 0]
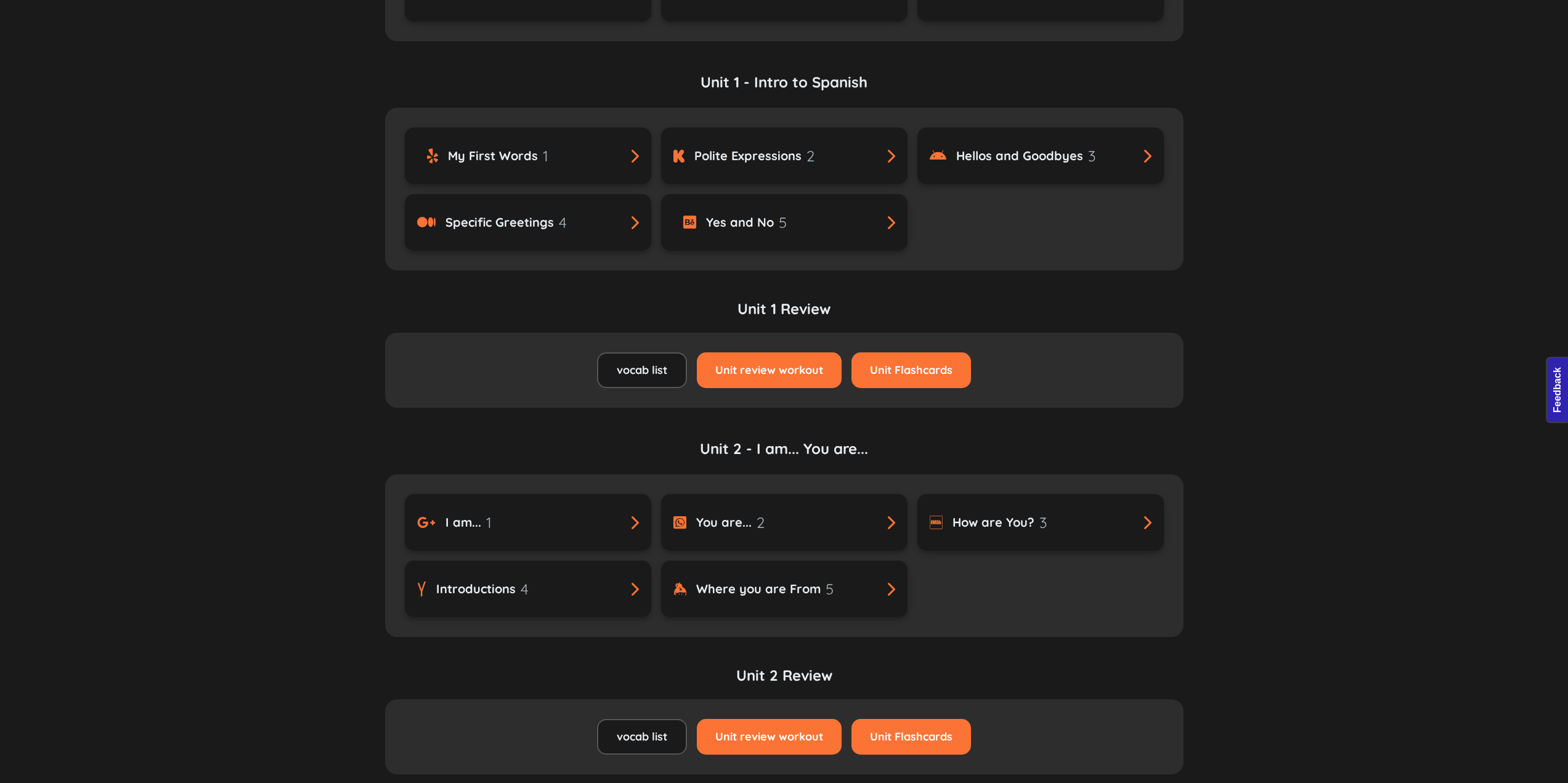
scroll to position [1171, 0]
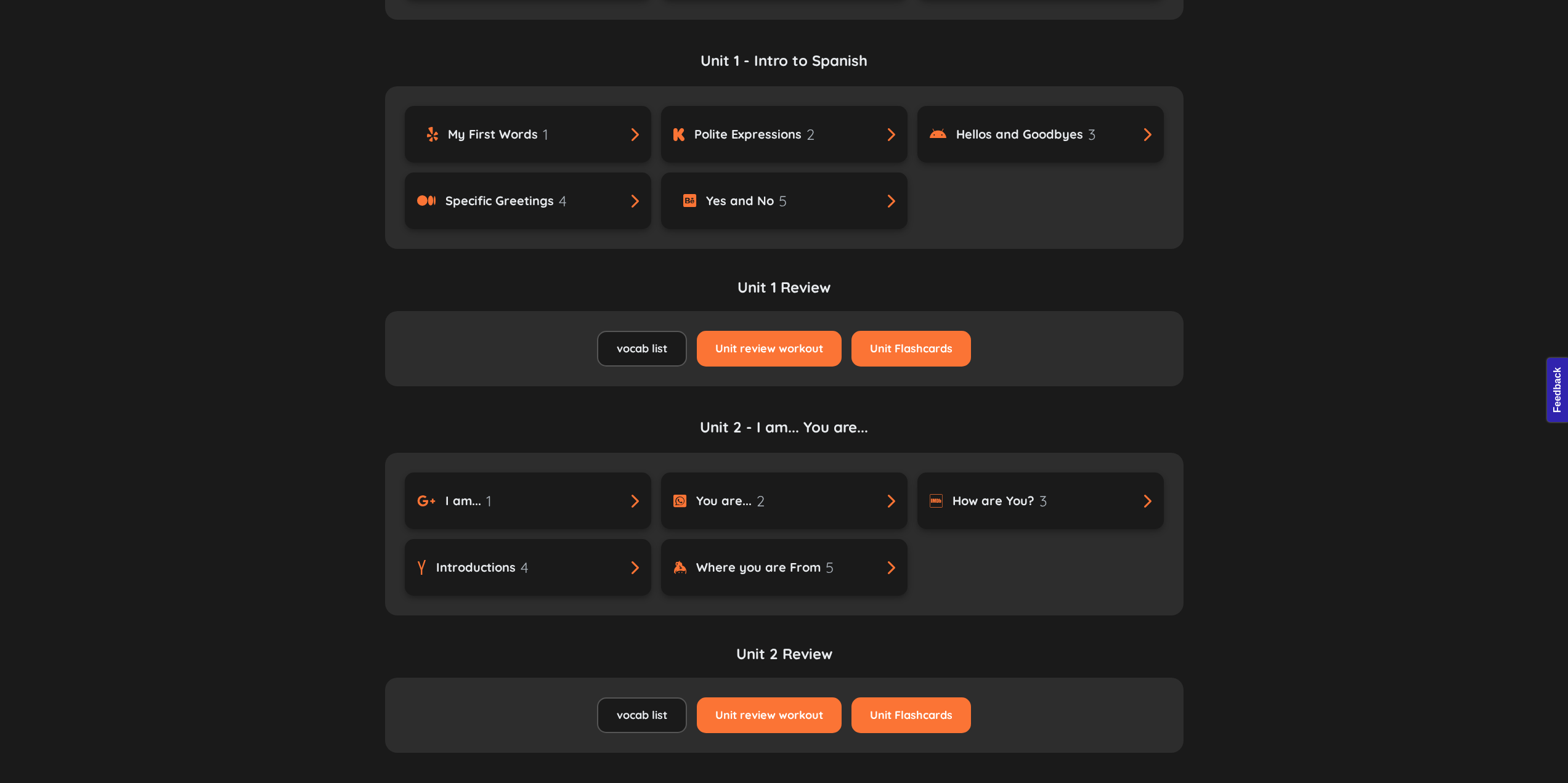
click at [471, 363] on div "vocab list Unit review workout Unit Flashcards" at bounding box center [784, 349] width 799 height 75
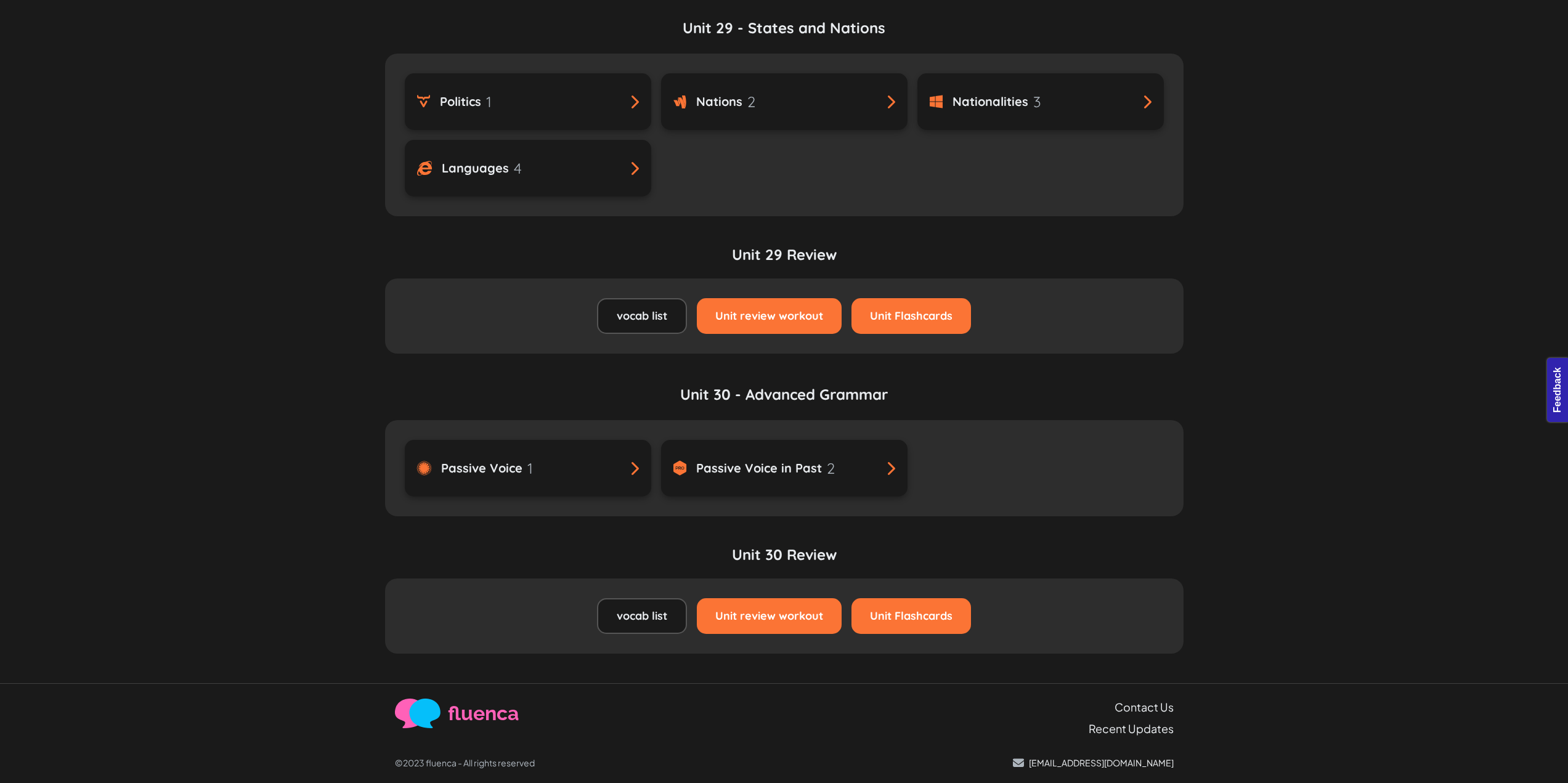
scroll to position [11631, 0]
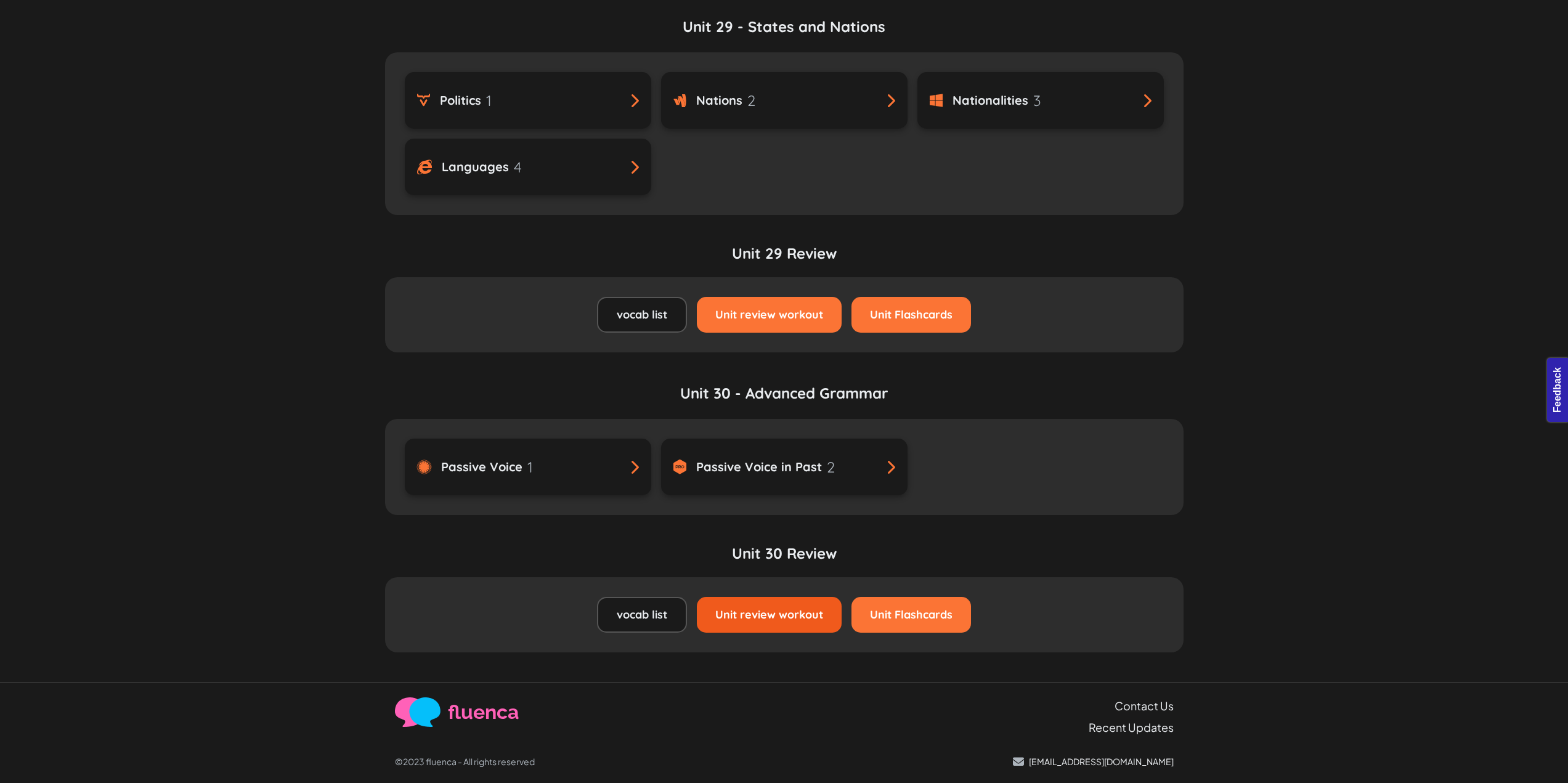
click at [791, 597] on link "Unit review workout" at bounding box center [769, 615] width 145 height 36
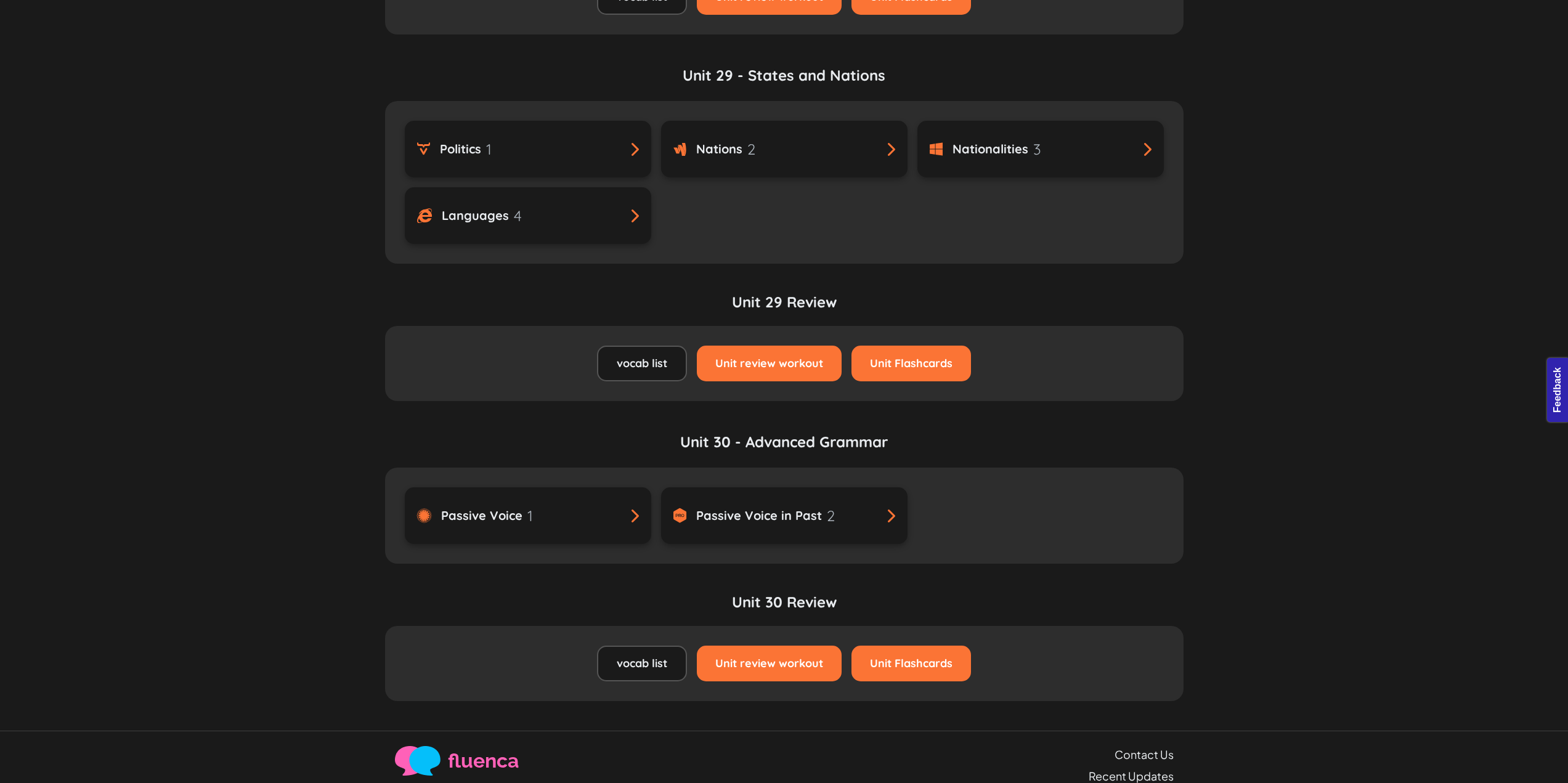
scroll to position [11631, 0]
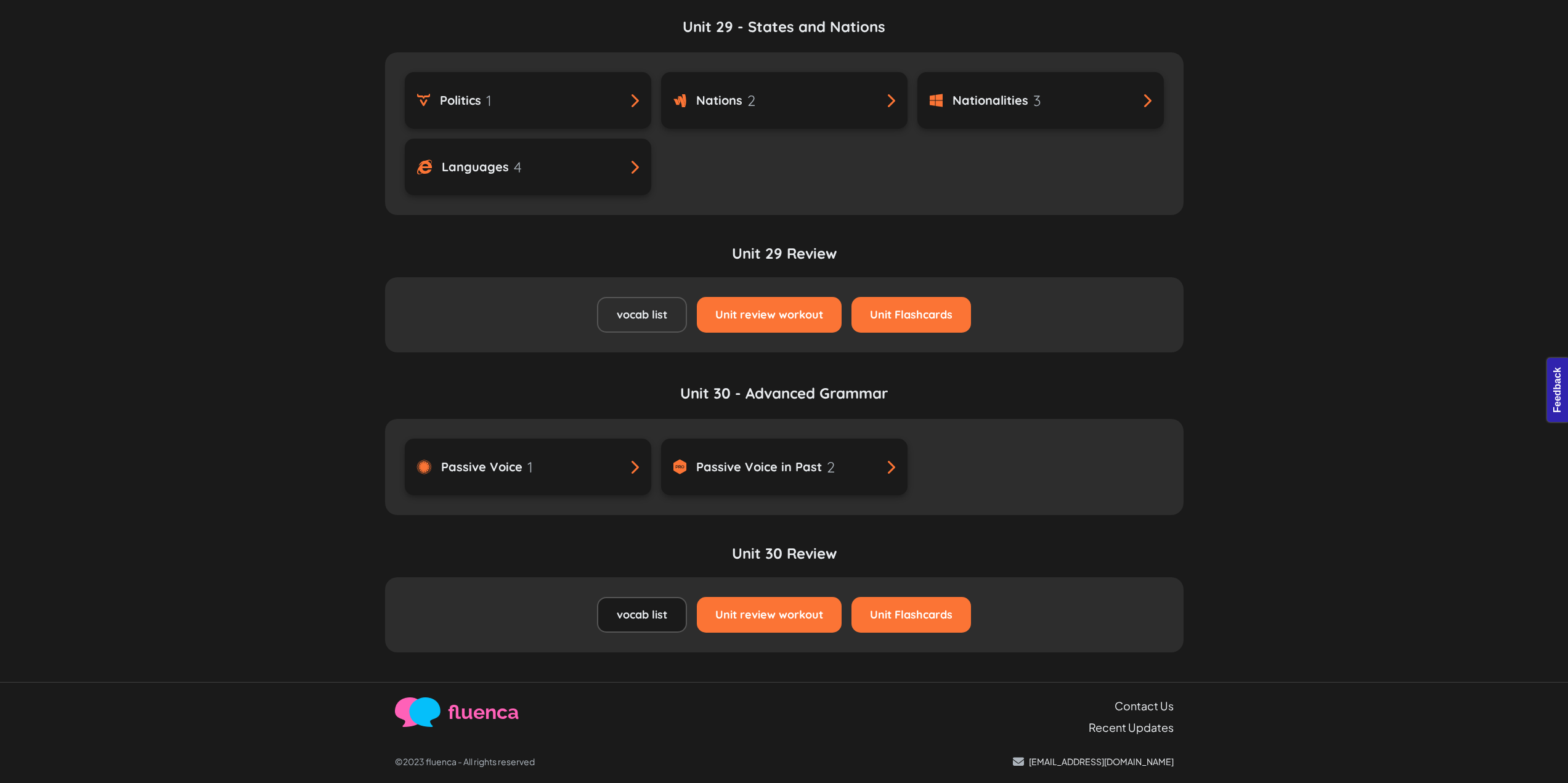
click at [666, 305] on link "vocab list" at bounding box center [642, 315] width 90 height 36
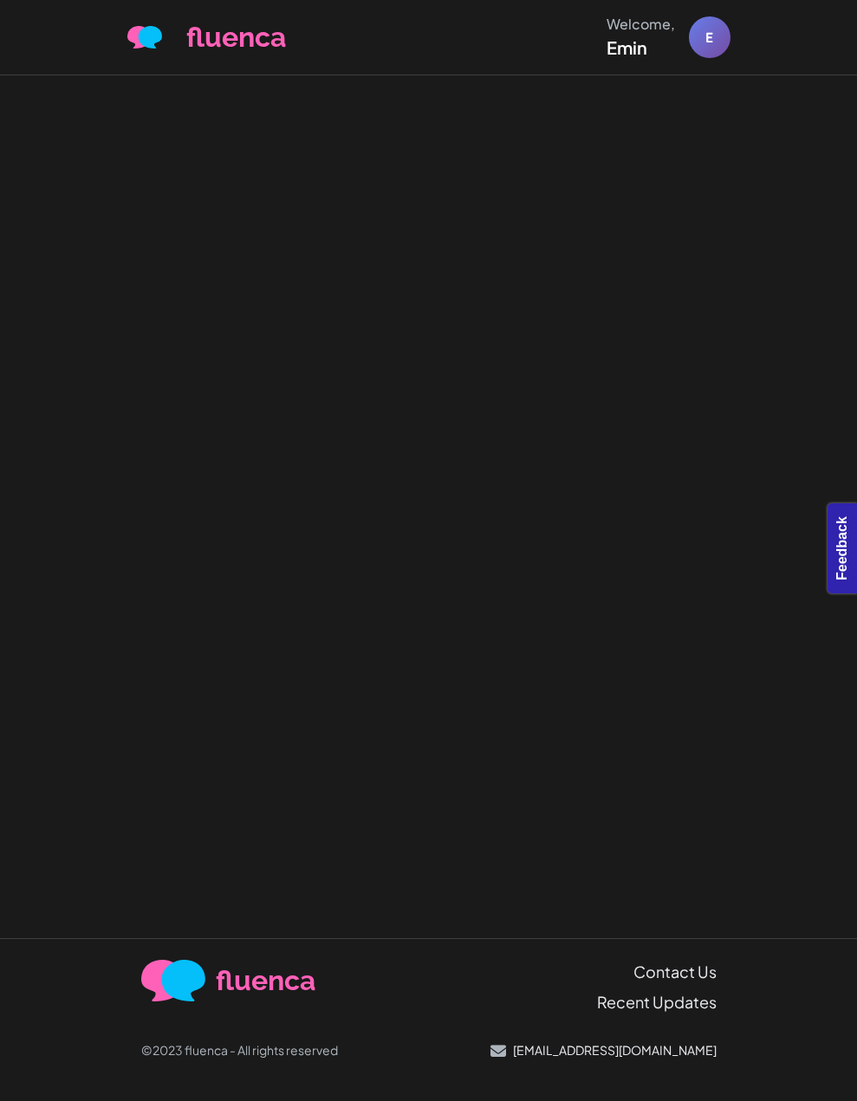
click at [703, 276] on div at bounding box center [428, 506] width 857 height 863
click at [743, 171] on div at bounding box center [428, 506] width 857 height 863
click at [711, 43] on div "E" at bounding box center [708, 37] width 43 height 43
drag, startPoint x: 639, startPoint y: 335, endPoint x: 639, endPoint y: 365, distance: 29.5
click at [639, 360] on div at bounding box center [428, 506] width 857 height 863
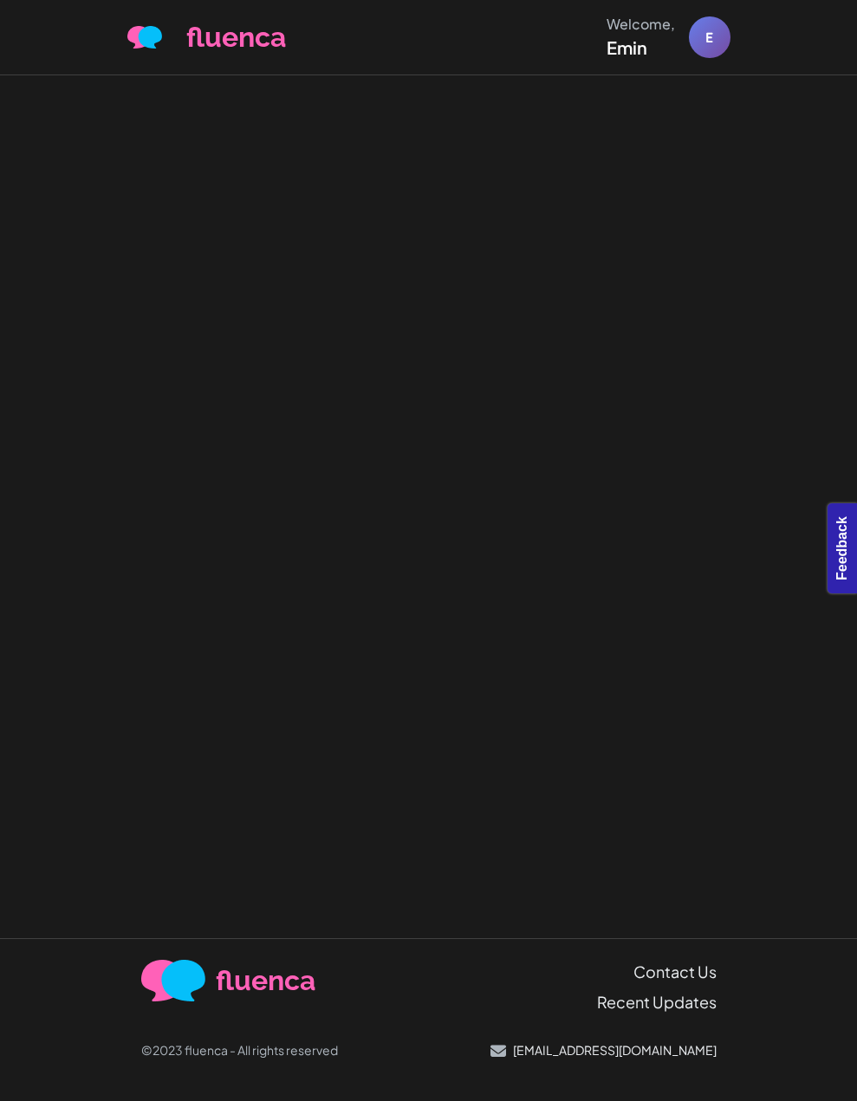
click at [687, 254] on div at bounding box center [428, 506] width 857 height 863
click at [688, 254] on div at bounding box center [428, 506] width 857 height 863
click at [530, 154] on div at bounding box center [428, 506] width 857 height 863
click at [698, 258] on div at bounding box center [428, 506] width 857 height 863
click at [599, 467] on div at bounding box center [428, 506] width 857 height 863
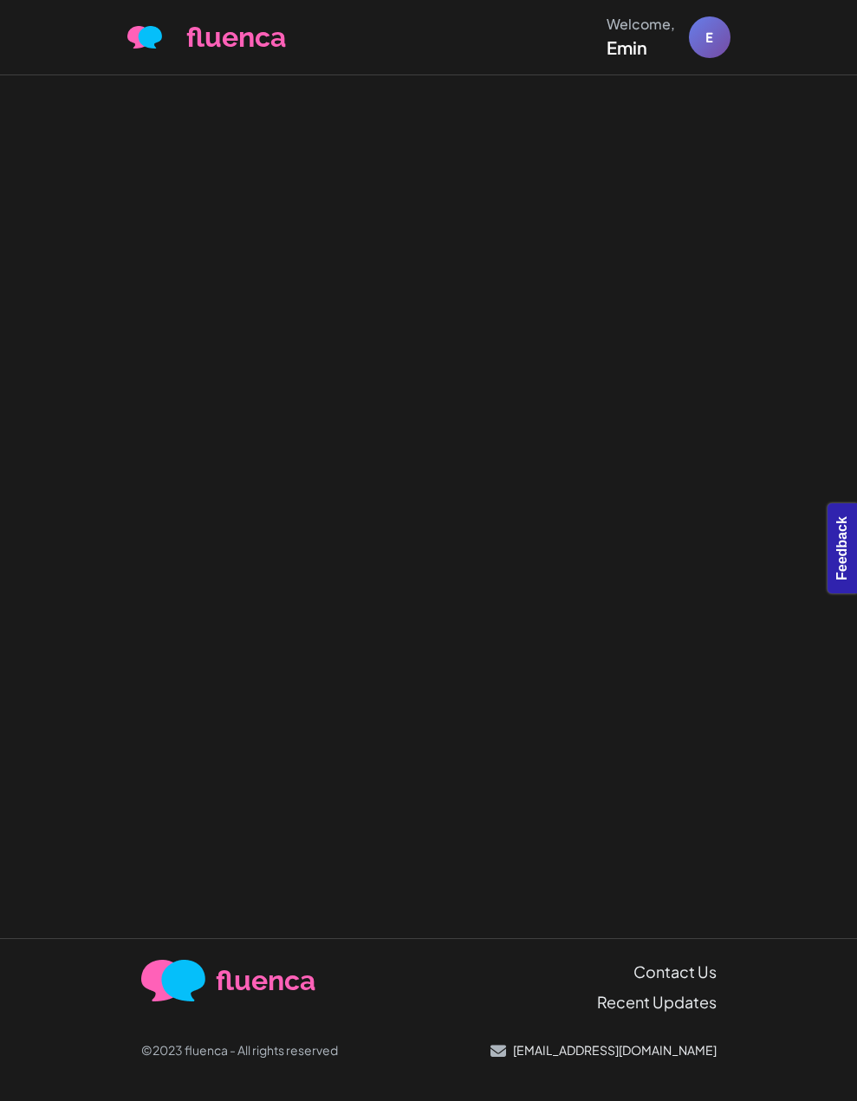
click at [440, 393] on div at bounding box center [428, 506] width 857 height 863
click at [666, 538] on div at bounding box center [428, 506] width 857 height 863
click at [479, 155] on div at bounding box center [428, 506] width 857 height 863
drag, startPoint x: 712, startPoint y: 354, endPoint x: 743, endPoint y: 334, distance: 36.8
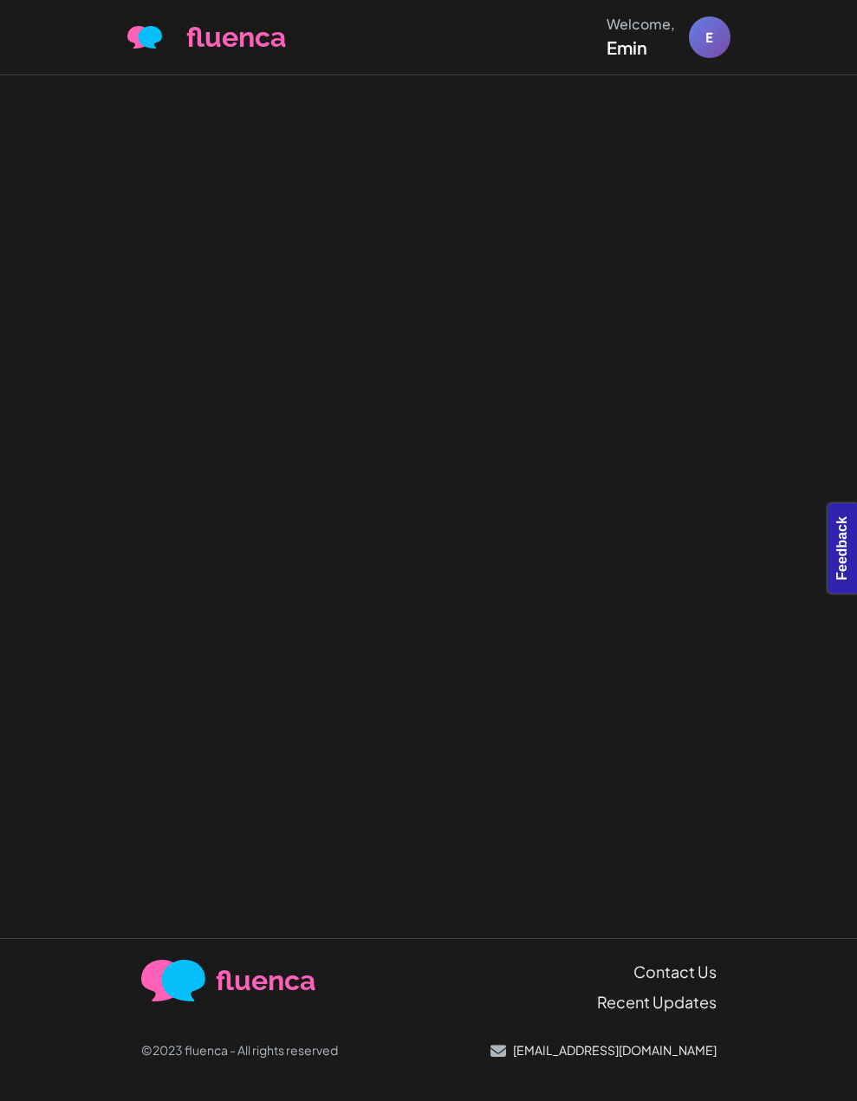
click at [712, 354] on div at bounding box center [428, 506] width 857 height 863
